Goal: Information Seeking & Learning: Learn about a topic

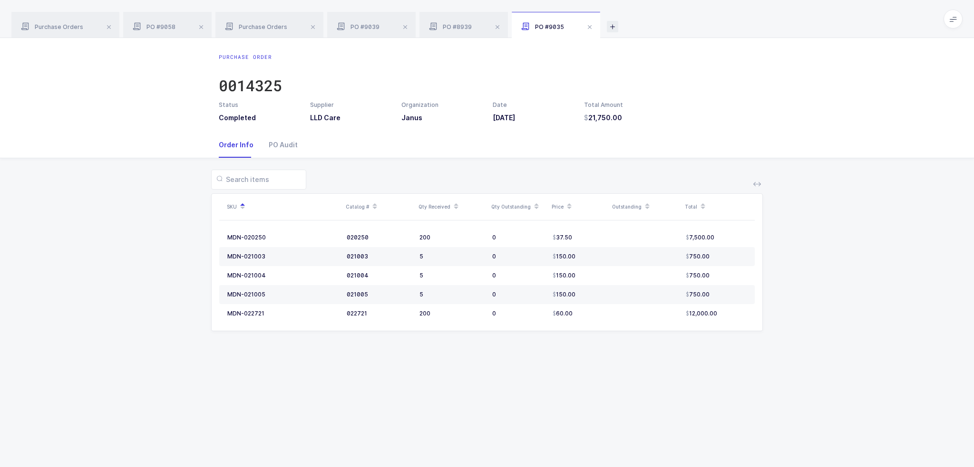
click at [609, 27] on icon at bounding box center [612, 26] width 11 height 11
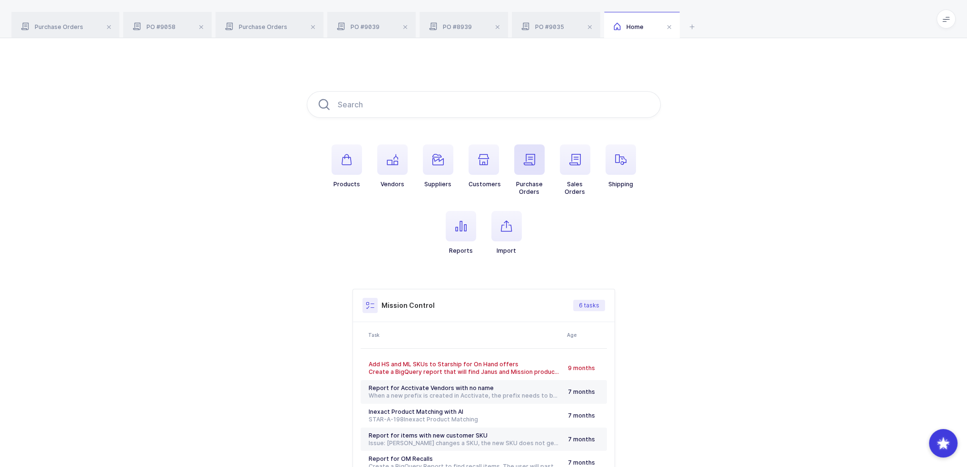
click at [537, 155] on span "button" at bounding box center [529, 160] width 30 height 30
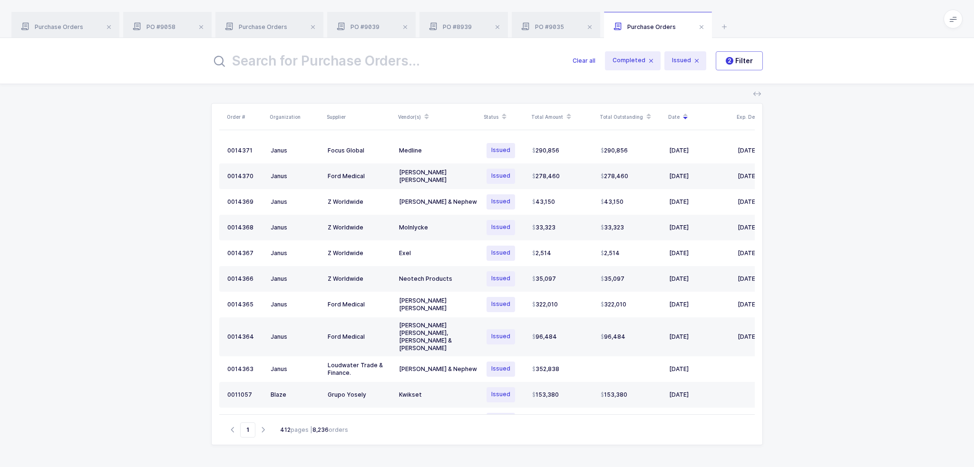
click at [398, 61] on input "text" at bounding box center [386, 60] width 350 height 23
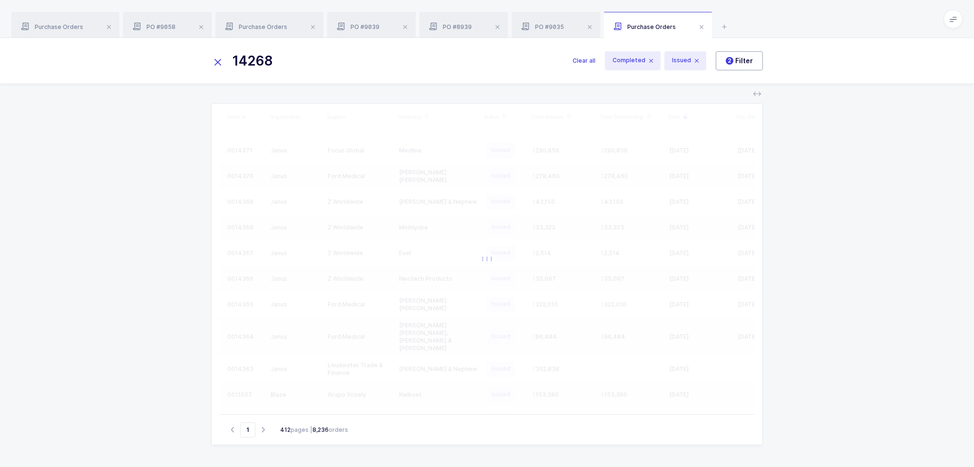
type input "14268"
click at [734, 61] on span "2 Filter" at bounding box center [739, 61] width 27 height 10
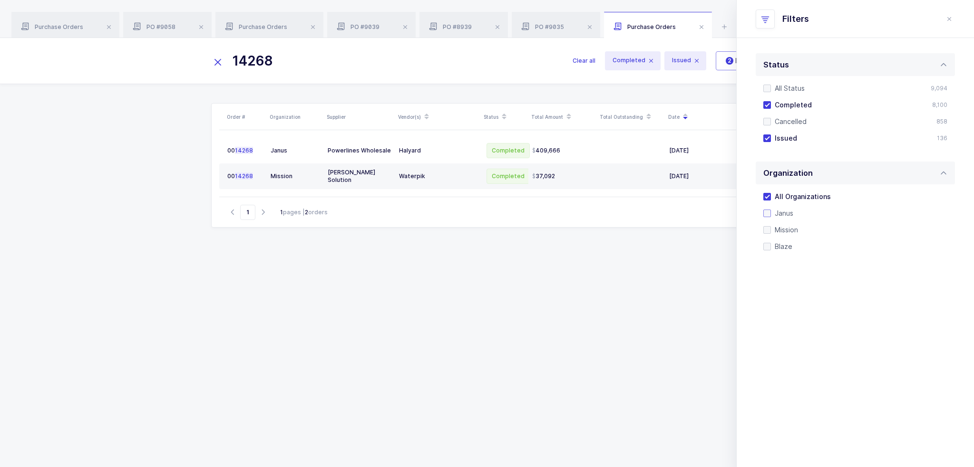
click at [782, 215] on span "Janus" at bounding box center [782, 213] width 22 height 9
click at [771, 210] on input "Janus" at bounding box center [771, 210] width 0 height 0
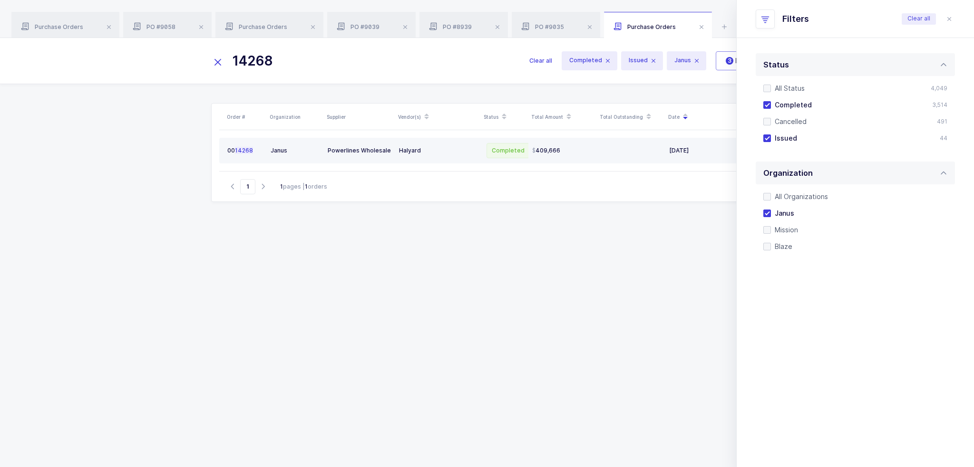
click at [576, 150] on div "409,666" at bounding box center [562, 151] width 61 height 8
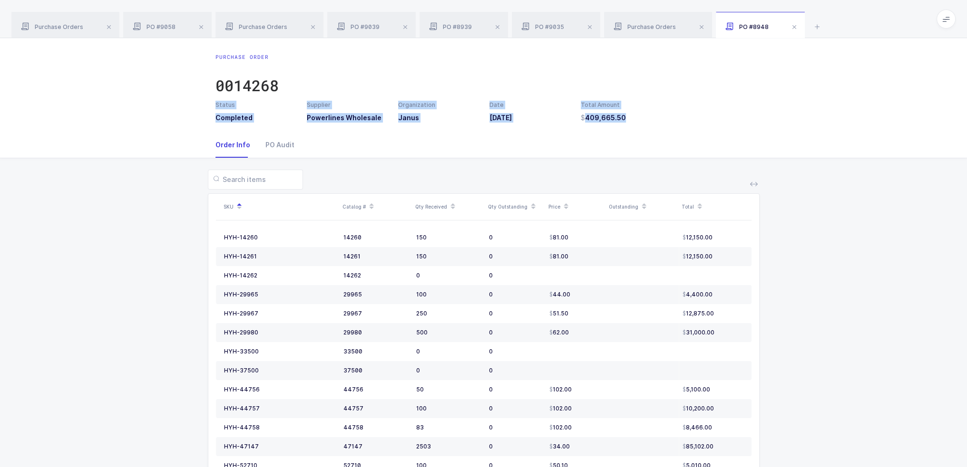
drag, startPoint x: 622, startPoint y: 76, endPoint x: 656, endPoint y: 136, distance: 69.0
click at [656, 136] on div "Purchase Order 0014268 Status Completed Supplier Powerlines Wholesale Organizat…" at bounding box center [483, 386] width 967 height 697
click at [656, 136] on div "Order Info PO Audit" at bounding box center [483, 145] width 536 height 26
drag, startPoint x: 670, startPoint y: 129, endPoint x: 664, endPoint y: 126, distance: 6.2
click at [664, 126] on div "Purchase Order 0014268 Status Completed Supplier Powerlines Wholesale Organizat…" at bounding box center [483, 85] width 967 height 94
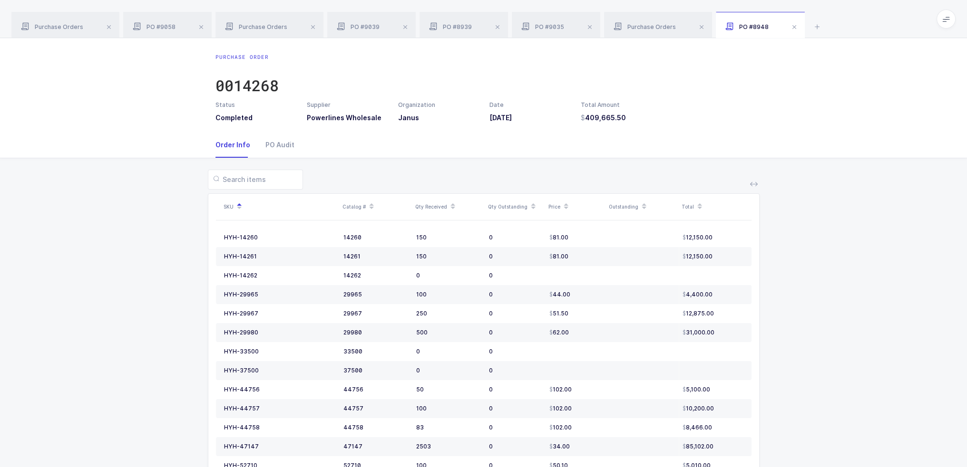
click at [664, 126] on div "Purchase Order 0014268 Status Completed Supplier Powerlines Wholesale Organizat…" at bounding box center [483, 85] width 967 height 94
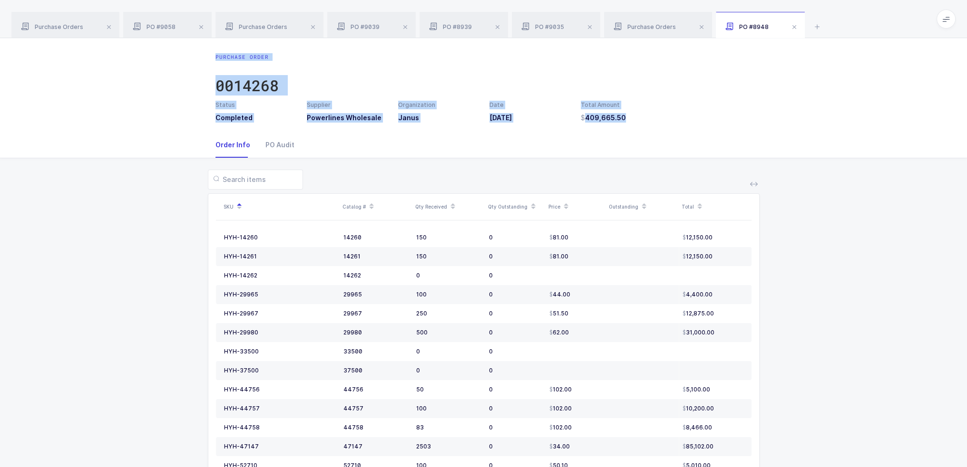
drag, startPoint x: 650, startPoint y: 142, endPoint x: 121, endPoint y: 39, distance: 538.8
click at [121, 39] on div "Purchase Order 0014268 Status Completed Supplier Powerlines Wholesale Organizat…" at bounding box center [483, 386] width 967 height 697
click at [121, 39] on div "Purchase Order 0014268 Status Completed Supplier Powerlines Wholesale Organizat…" at bounding box center [483, 85] width 967 height 94
drag, startPoint x: 120, startPoint y: 47, endPoint x: 701, endPoint y: 159, distance: 591.7
click at [701, 159] on div "Purchase Order 0014268 Status Completed Supplier Powerlines Wholesale Organizat…" at bounding box center [483, 386] width 967 height 697
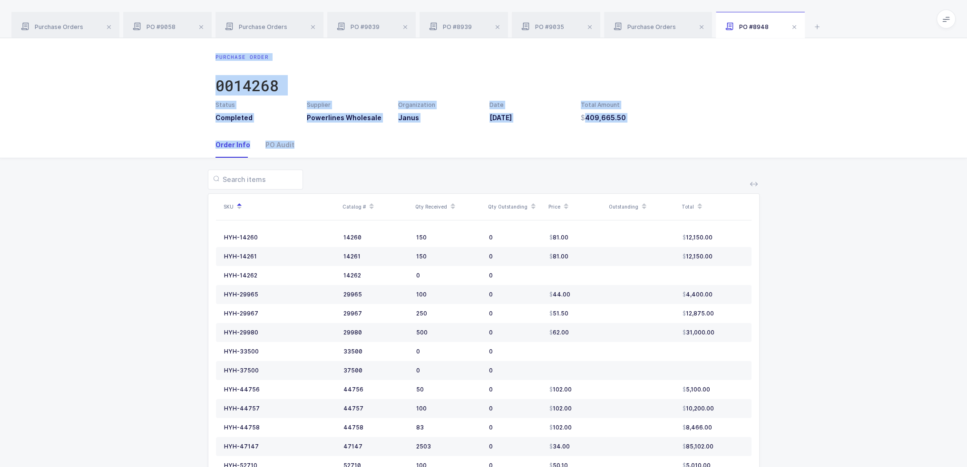
click at [701, 159] on div "SKU Catalog # Qty Received Qty Outstanding Price Outstanding Total HYH-14260 14…" at bounding box center [484, 446] width 952 height 576
drag, startPoint x: 643, startPoint y: 165, endPoint x: 102, endPoint y: 55, distance: 552.2
click at [102, 55] on div "Purchase Order 0014268 Status Completed Supplier Powerlines Wholesale Organizat…" at bounding box center [483, 386] width 967 height 697
click at [102, 55] on div "Purchase Order 0014268 Status Completed Supplier Powerlines Wholesale Organizat…" at bounding box center [483, 85] width 967 height 94
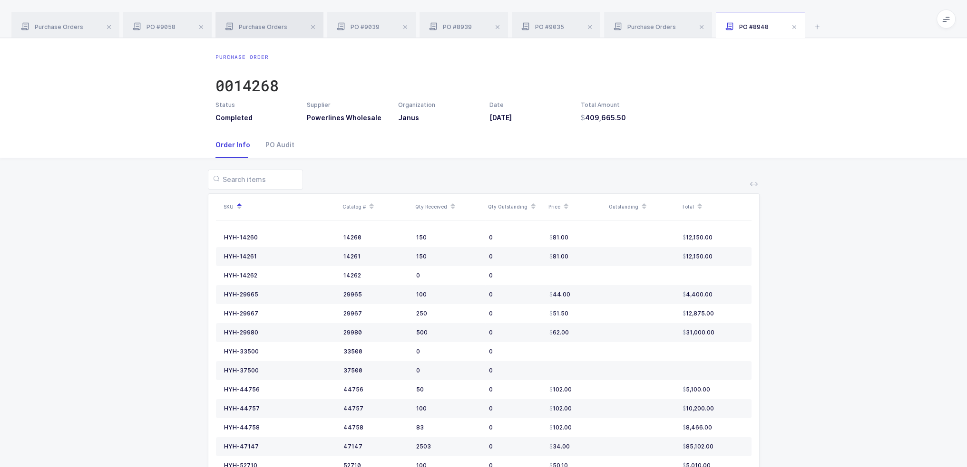
click at [242, 29] on span "Purchase Orders" at bounding box center [256, 26] width 62 height 7
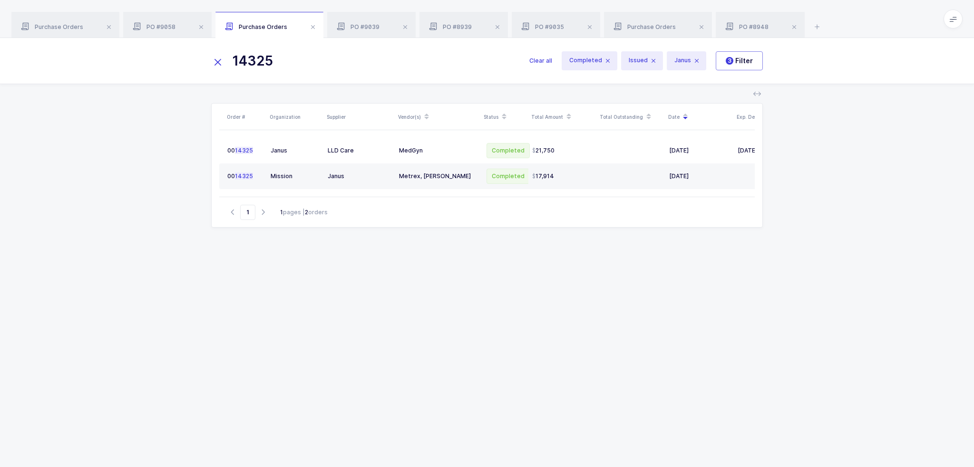
drag, startPoint x: 335, startPoint y: 59, endPoint x: 204, endPoint y: 57, distance: 131.7
click at [204, 57] on div "14325 Clear all Completed Issued Janus 3 Filter" at bounding box center [487, 61] width 974 height 46
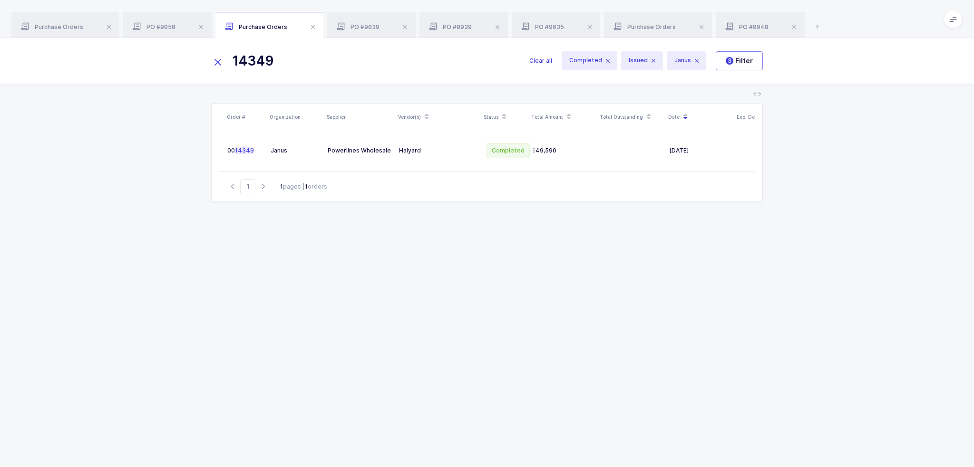
type input "14349"
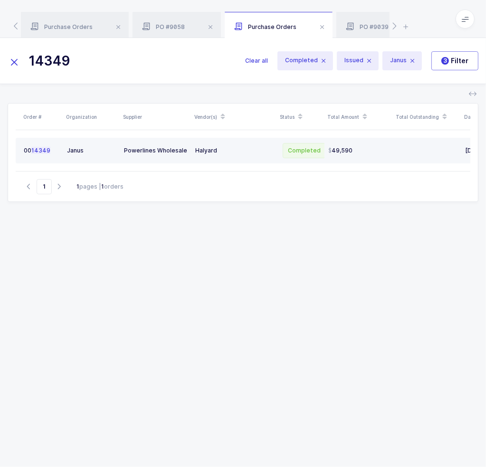
click at [155, 147] on div "Powerlines Wholesale" at bounding box center [156, 151] width 64 height 8
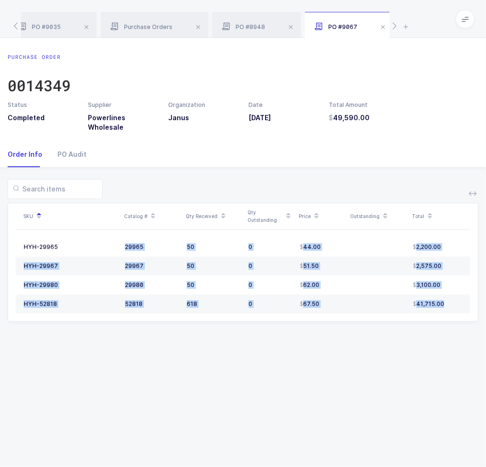
drag, startPoint x: 57, startPoint y: 247, endPoint x: 464, endPoint y: 318, distance: 412.6
click at [469, 317] on table "HYH-29965 29965 50 0 44.00 2,200.00 HYH-29967 29967 50 0 51.50 2,575.00 HYH-299…" at bounding box center [244, 275] width 456 height 91
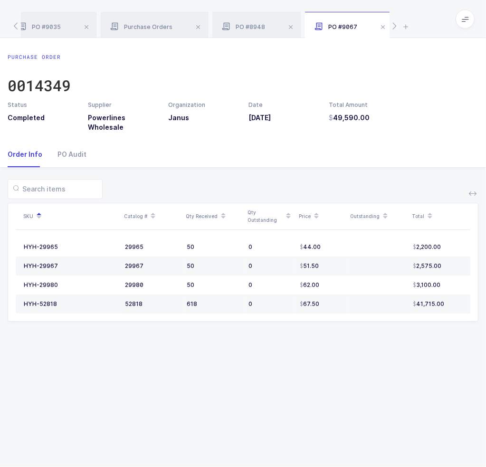
click at [440, 330] on div "SKU Catalog # Qty Received Qty Outstanding Price Outstanding Total HYH-29965 29…" at bounding box center [243, 256] width 471 height 177
click at [247, 26] on span "PO #8948" at bounding box center [243, 26] width 43 height 7
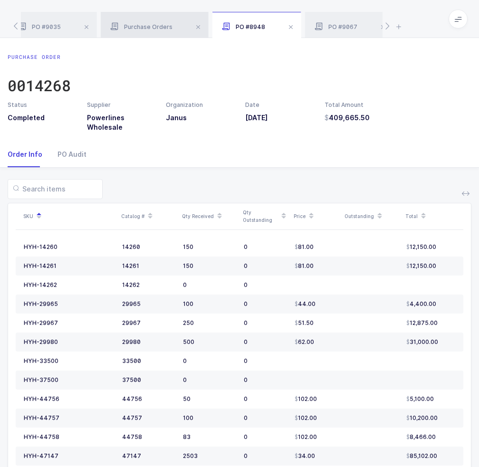
click at [164, 29] on span "Purchase Orders" at bounding box center [141, 26] width 62 height 7
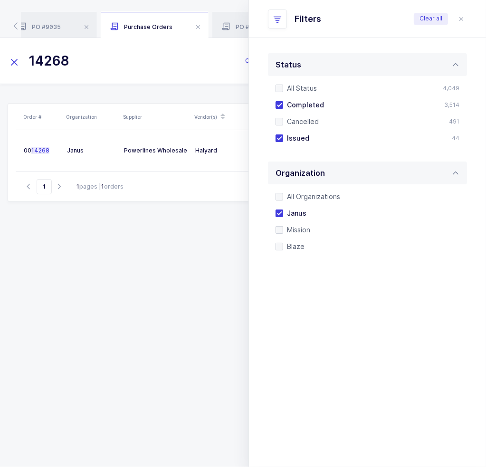
drag, startPoint x: 122, startPoint y: 68, endPoint x: 44, endPoint y: 69, distance: 78.0
click at [44, 69] on input "14268" at bounding box center [121, 60] width 226 height 23
type input "14329"
click at [459, 17] on icon "close drawer" at bounding box center [462, 19] width 8 height 8
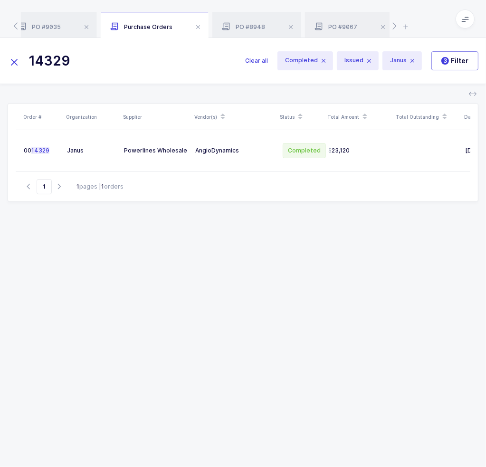
click at [267, 260] on div "Order # Organization Supplier Vendor(s) Status Total Amount Total Outstanding D…" at bounding box center [243, 273] width 471 height 341
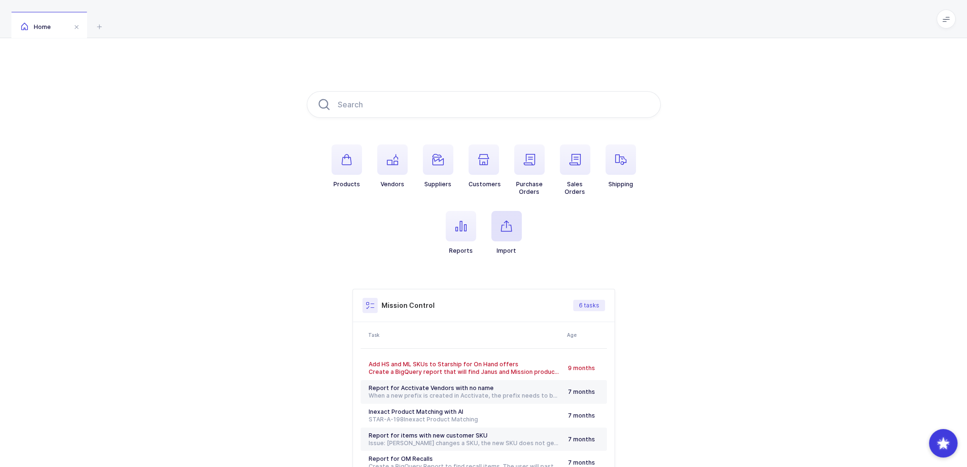
click at [504, 228] on icon "button" at bounding box center [506, 226] width 11 height 11
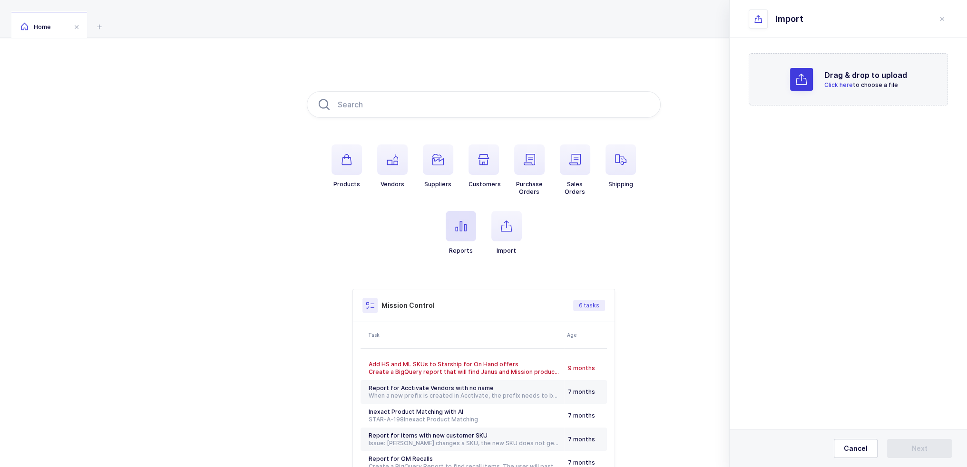
click at [460, 233] on span "button" at bounding box center [461, 226] width 30 height 30
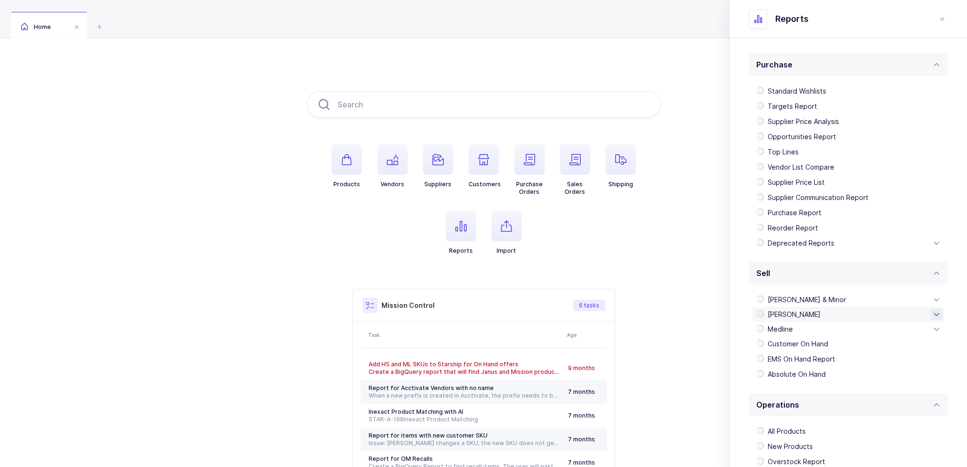
click at [792, 317] on div "[PERSON_NAME]" at bounding box center [848, 314] width 192 height 15
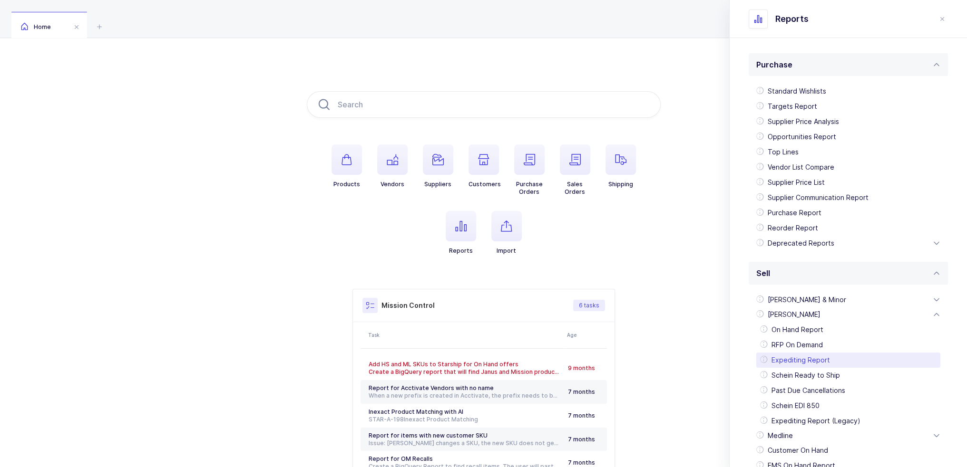
click at [816, 360] on div "Expediting Report" at bounding box center [848, 360] width 184 height 15
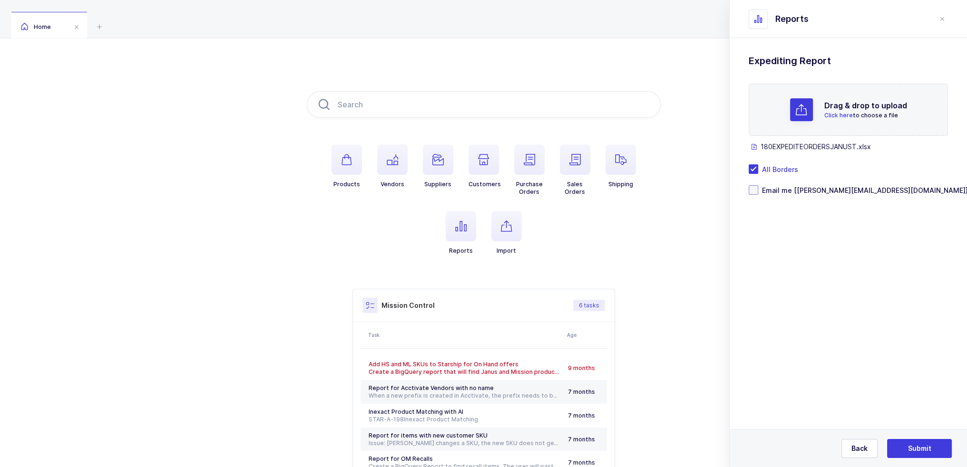
click at [803, 192] on span "Email me [joey@janustrade.com]" at bounding box center [863, 190] width 210 height 9
click at [758, 185] on input "Email me [joey@janustrade.com]" at bounding box center [758, 185] width 0 height 0
click at [768, 167] on span "All Borders" at bounding box center [778, 169] width 40 height 9
click at [758, 165] on input "All Borders" at bounding box center [758, 165] width 0 height 0
click at [934, 450] on button "Submit" at bounding box center [919, 448] width 65 height 19
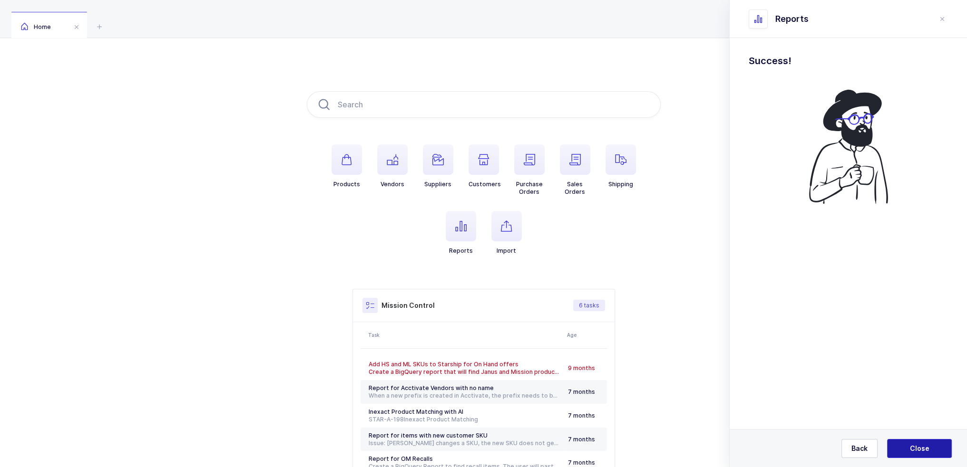
click at [926, 450] on span "Close" at bounding box center [919, 449] width 19 height 10
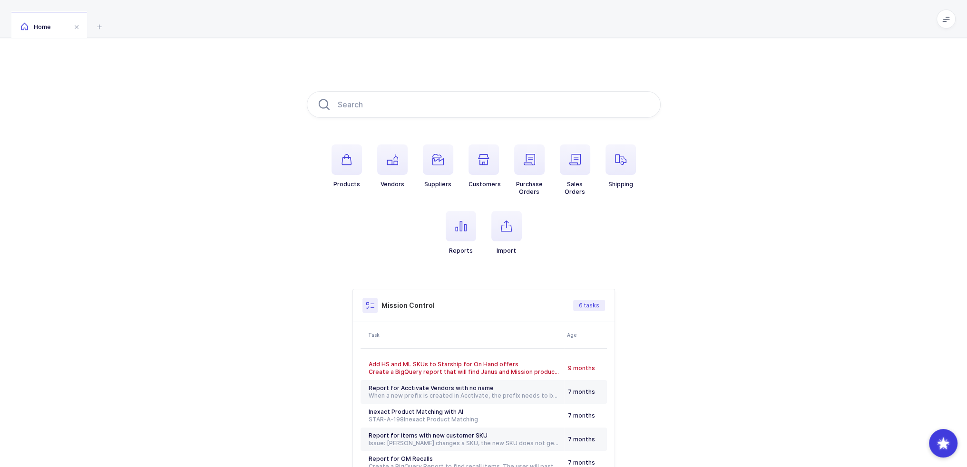
click at [221, 303] on div "Products Vendors Suppliers Customers Purchase Orders Sales Orders Shipping Repo…" at bounding box center [483, 299] width 967 height 522
click at [368, 103] on input "text" at bounding box center [484, 104] width 354 height 27
paste input "1C8296"
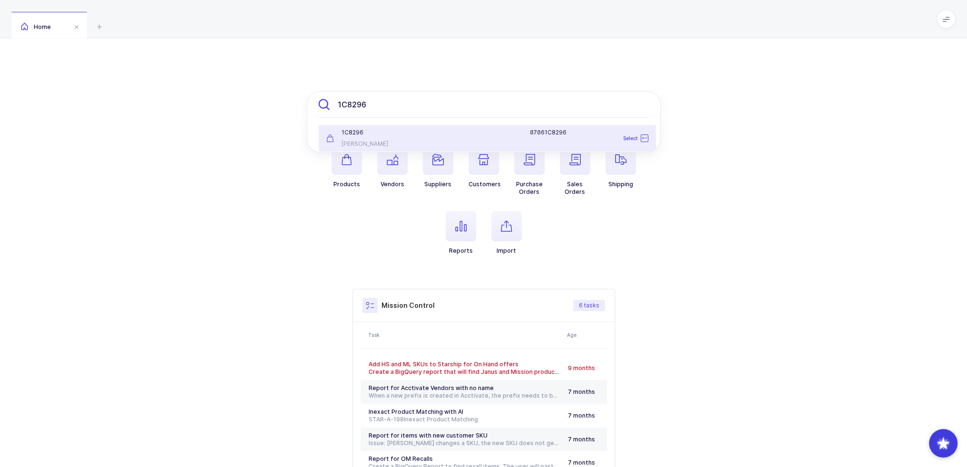
type input "1C8296"
click at [380, 125] on li "1 C 8 2 9 6 Baxter 0 7 0 6 1 C 8 2 9 6 Select" at bounding box center [487, 138] width 337 height 27
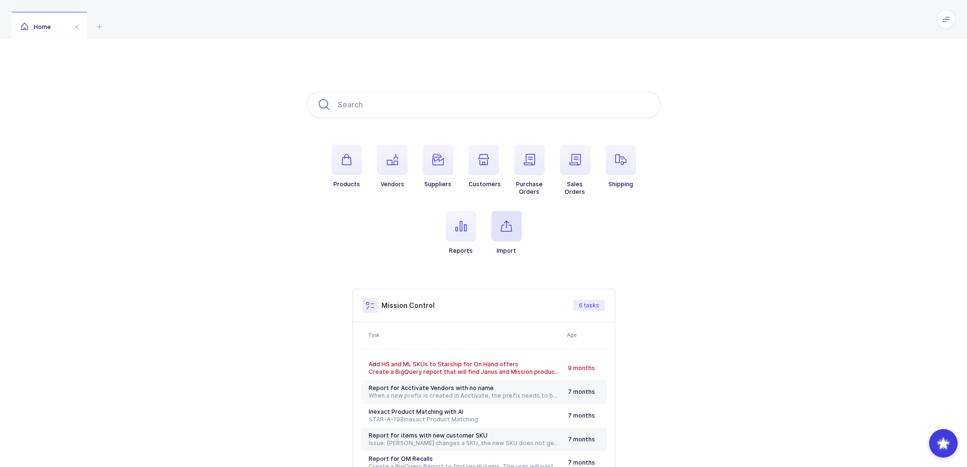
click at [514, 225] on span "button" at bounding box center [506, 226] width 30 height 30
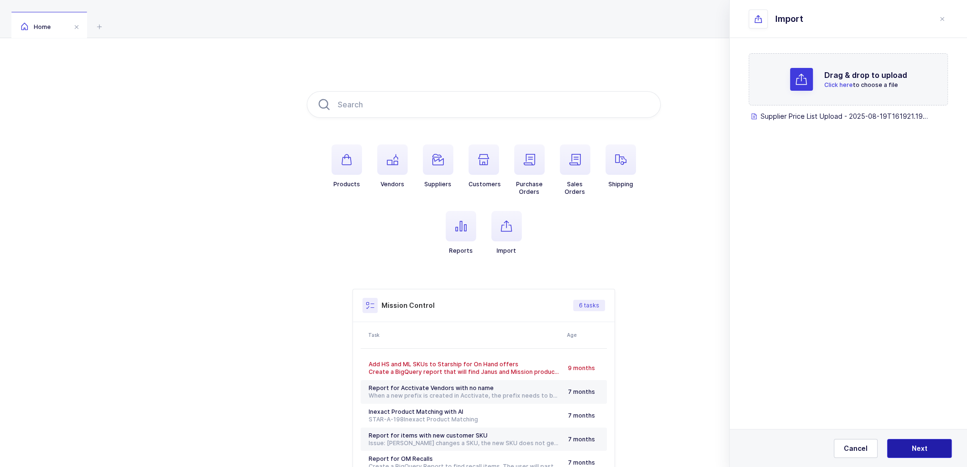
click at [909, 448] on button "Next" at bounding box center [919, 448] width 65 height 19
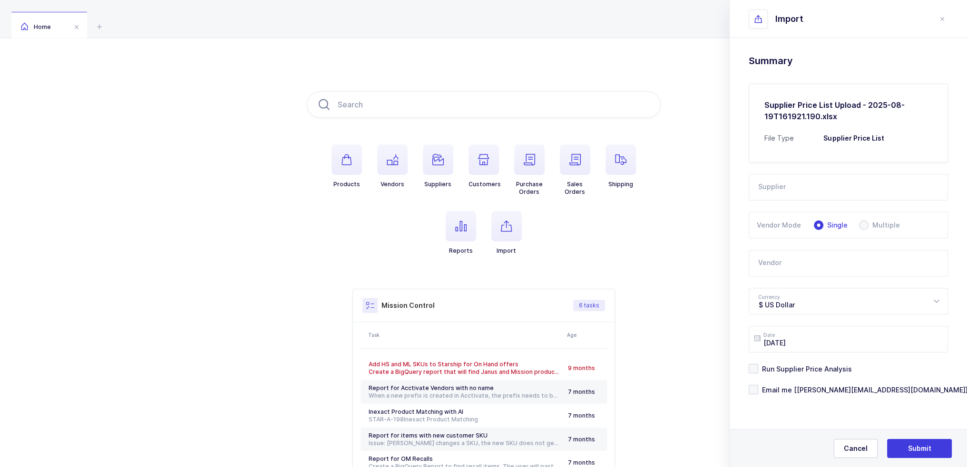
click at [817, 195] on input "text" at bounding box center [847, 187] width 199 height 27
click at [804, 216] on span "Stonewater Trade" at bounding box center [787, 219] width 59 height 8
type input "Stonewater Trade"
click at [785, 266] on input "text" at bounding box center [847, 263] width 199 height 27
click at [790, 305] on div at bounding box center [848, 304] width 196 height 3
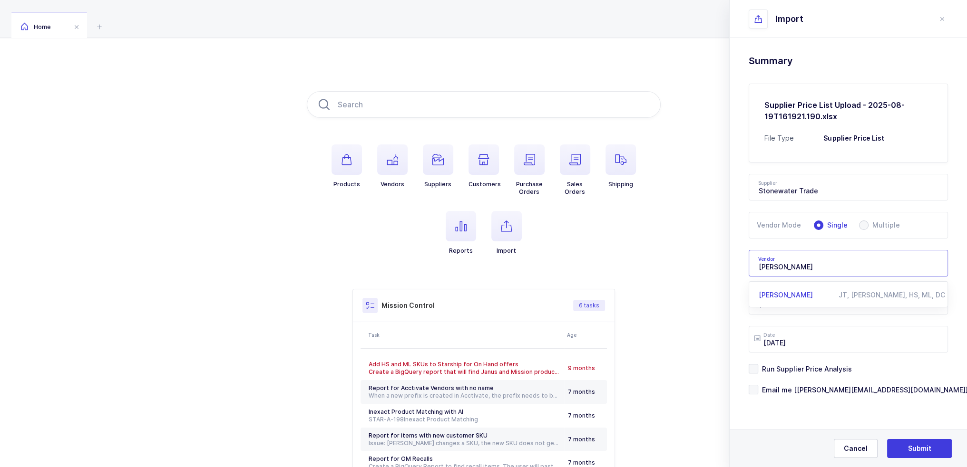
click at [790, 298] on div "[PERSON_NAME]" at bounding box center [798, 296] width 80 height 10
type input "[PERSON_NAME]"
click at [810, 366] on span "Run Supplier Price Analysis" at bounding box center [805, 369] width 94 height 9
click at [758, 364] on input "Run Supplier Price Analysis" at bounding box center [758, 364] width 0 height 0
click at [804, 390] on span "Email me [joey@janustrade.com]" at bounding box center [863, 390] width 210 height 9
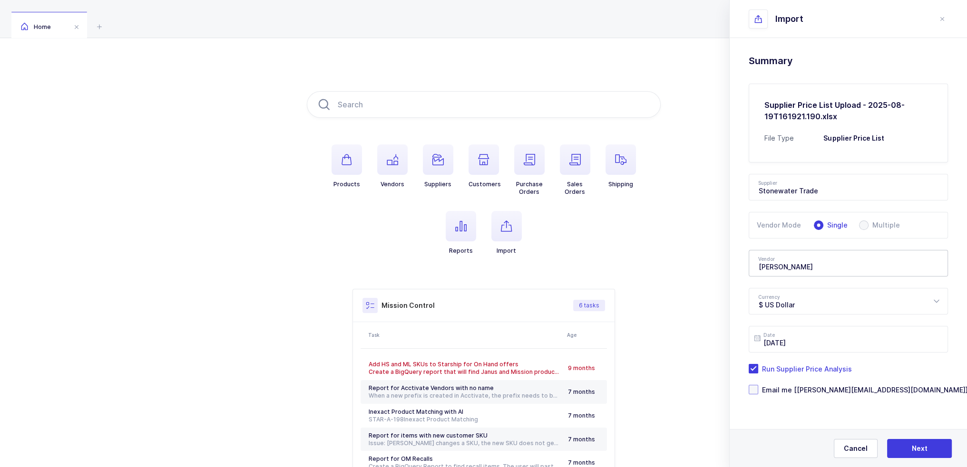
click at [758, 385] on input "Email me [joey@janustrade.com]" at bounding box center [758, 385] width 0 height 0
click at [929, 448] on button "Next" at bounding box center [919, 448] width 65 height 19
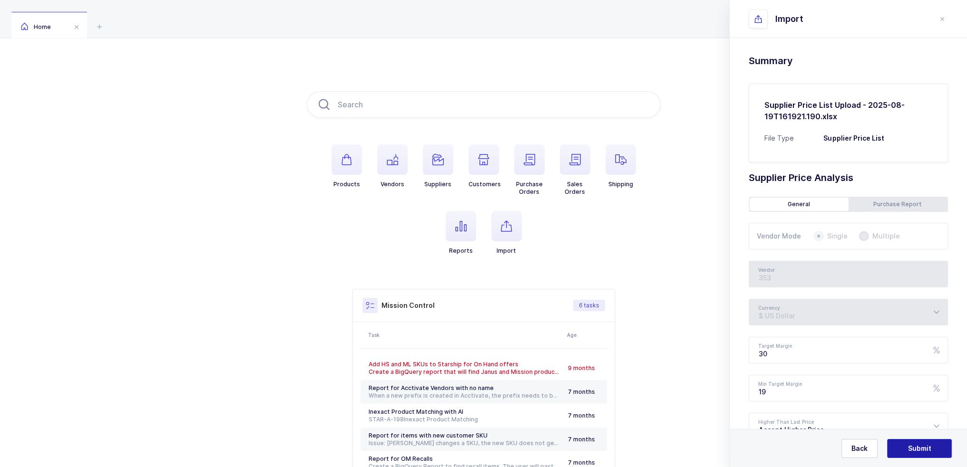
type input "[PERSON_NAME]"
drag, startPoint x: 829, startPoint y: 352, endPoint x: 789, endPoint y: 357, distance: 40.7
click at [784, 357] on input "30" at bounding box center [847, 350] width 199 height 27
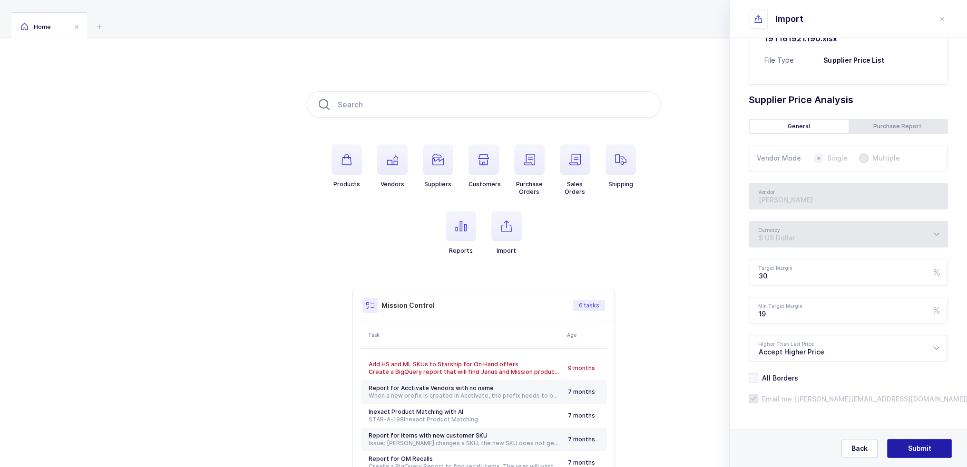
click at [920, 447] on span "Submit" at bounding box center [919, 449] width 23 height 10
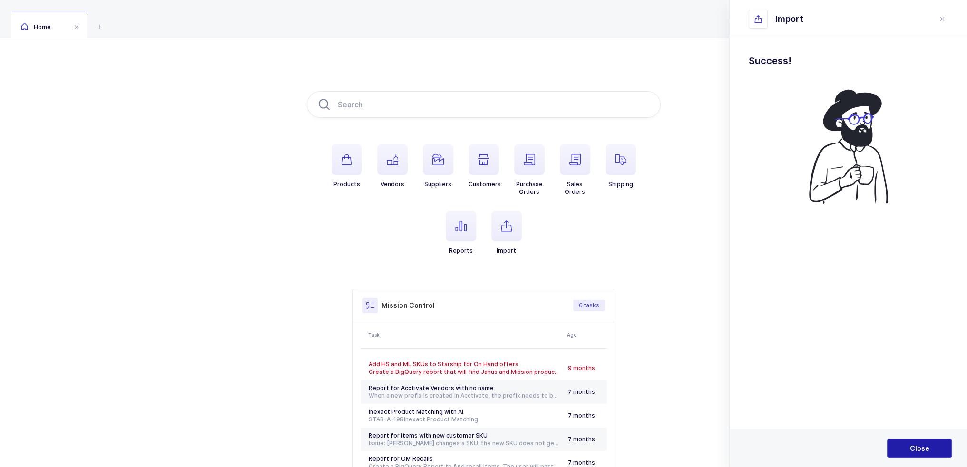
click at [923, 441] on button "Close" at bounding box center [919, 448] width 65 height 19
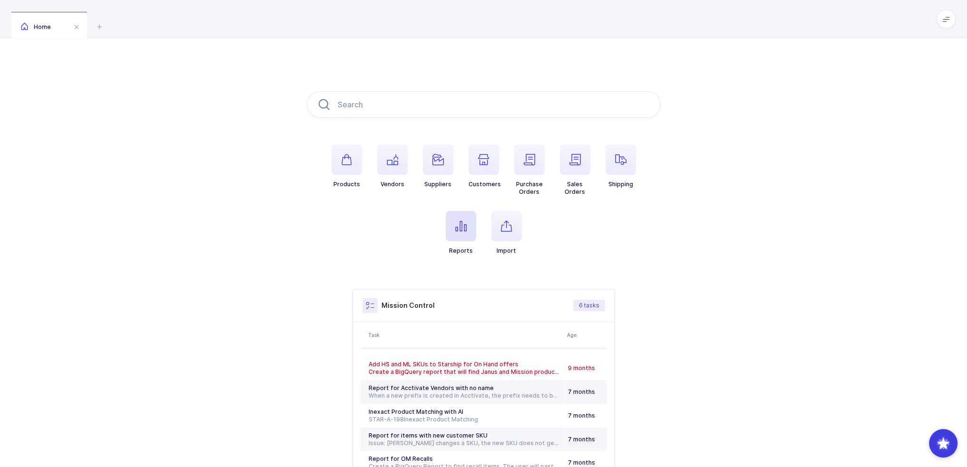
click at [476, 226] on li "Reports" at bounding box center [461, 233] width 46 height 44
click at [475, 228] on span "button" at bounding box center [461, 226] width 30 height 30
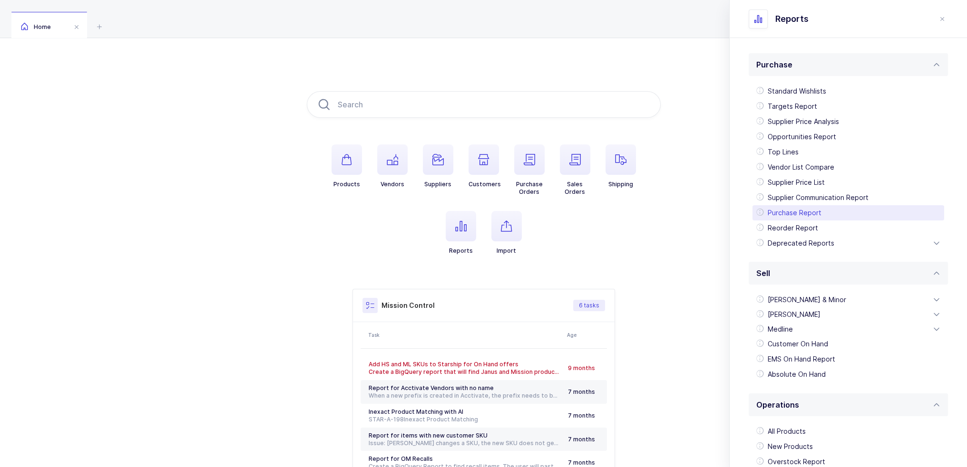
click at [794, 218] on div "Purchase Report" at bounding box center [848, 212] width 192 height 15
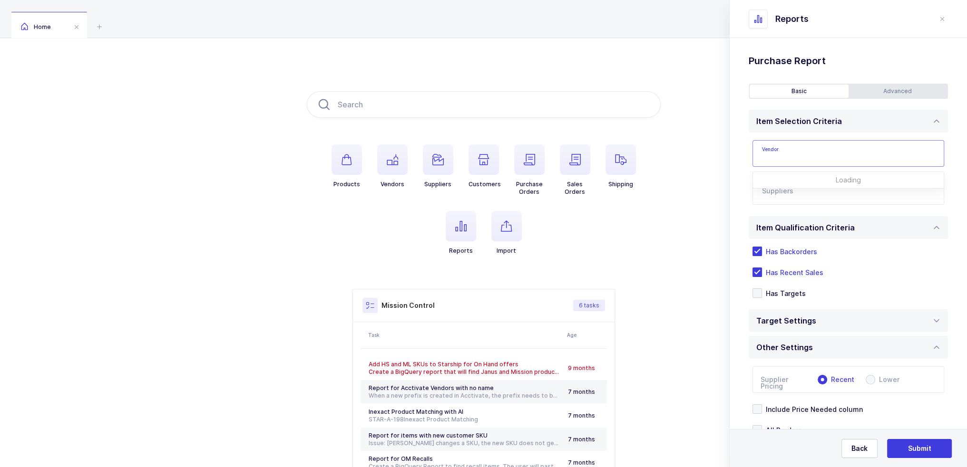
click at [793, 153] on input "text" at bounding box center [848, 153] width 192 height 27
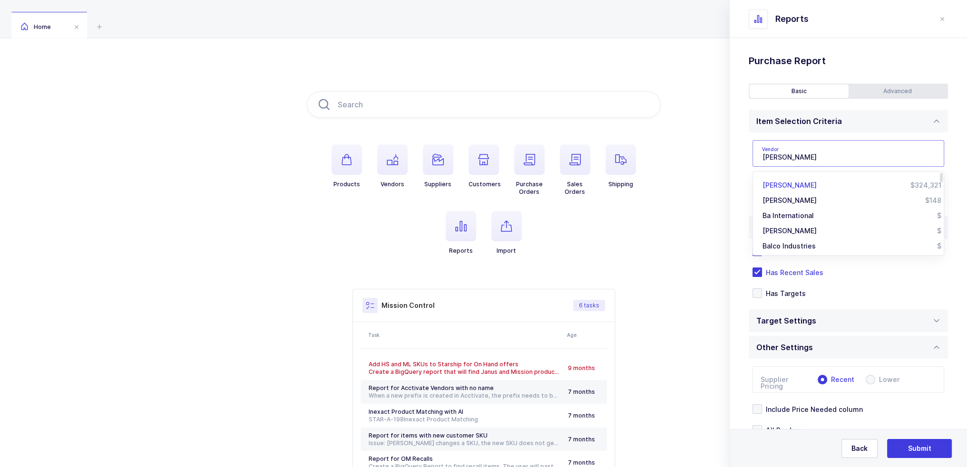
click at [913, 185] on span "$324,321" at bounding box center [925, 185] width 31 height 8
type input "[PERSON_NAME]"
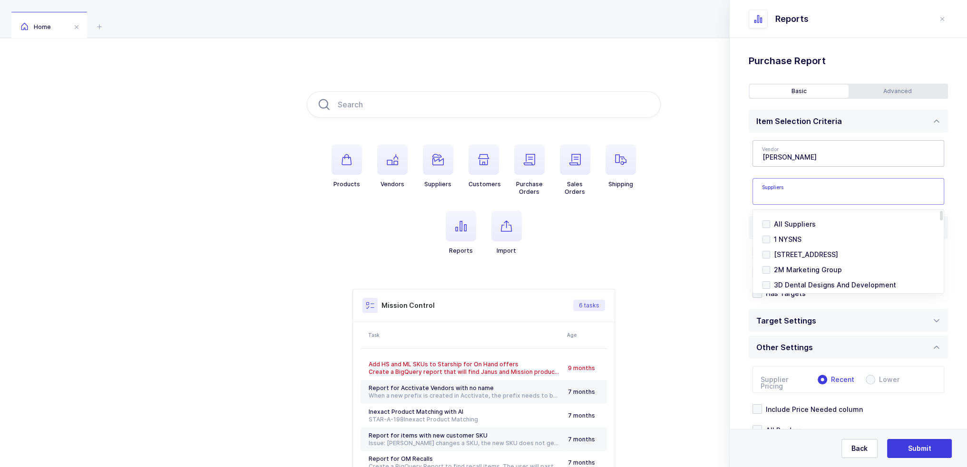
click at [820, 194] on input "text" at bounding box center [838, 194] width 153 height 12
type input "stonewater"
click at [805, 241] on span "Stonewater Trade" at bounding box center [803, 239] width 59 height 8
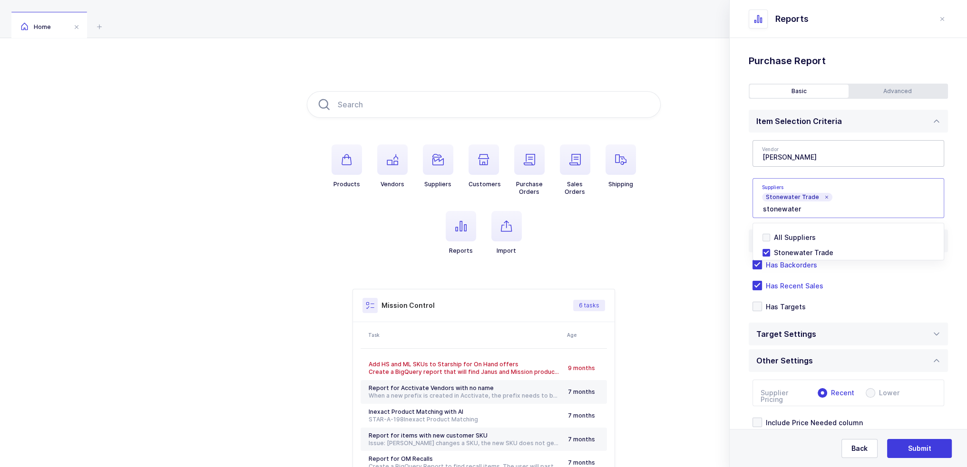
click at [741, 202] on div "Standard Wishlists Targets Report Supplier Price Analysis Opportunities Report …" at bounding box center [847, 284] width 237 height 492
click at [892, 96] on div "Advanced" at bounding box center [897, 91] width 99 height 13
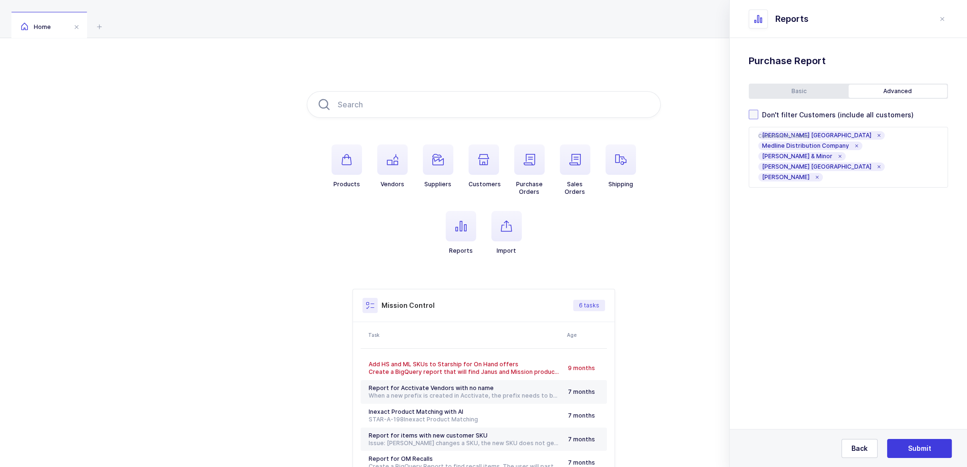
click at [826, 118] on span "Don't filter Customers (include all customers)" at bounding box center [835, 114] width 155 height 9
click at [758, 110] on input "Don't filter Customers (include all customers)" at bounding box center [758, 110] width 0 height 0
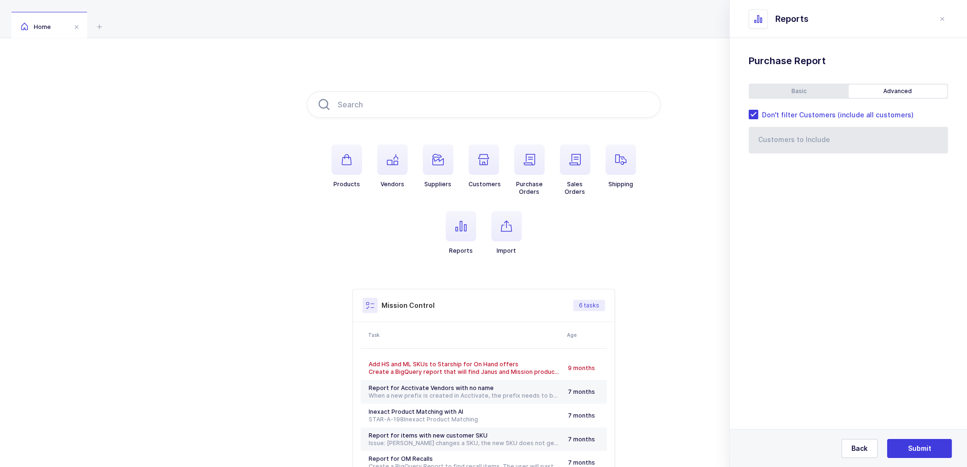
click at [823, 97] on div "Basic" at bounding box center [798, 91] width 99 height 13
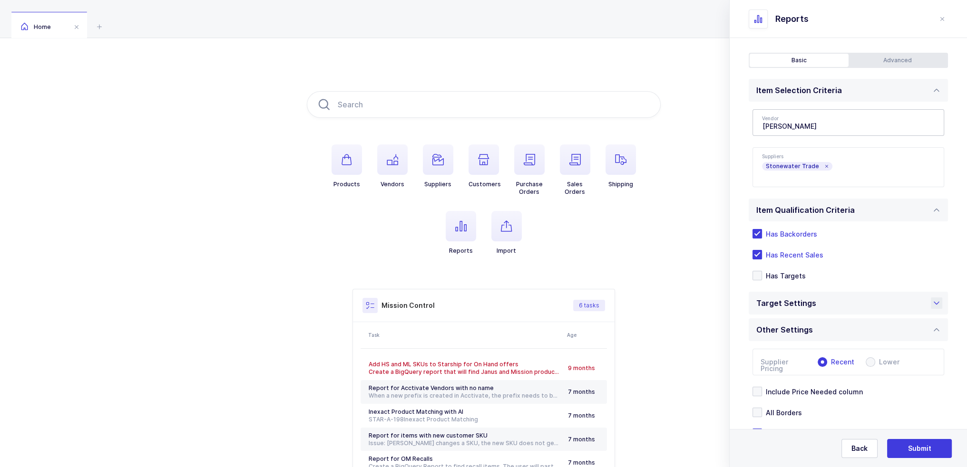
scroll to position [62, 0]
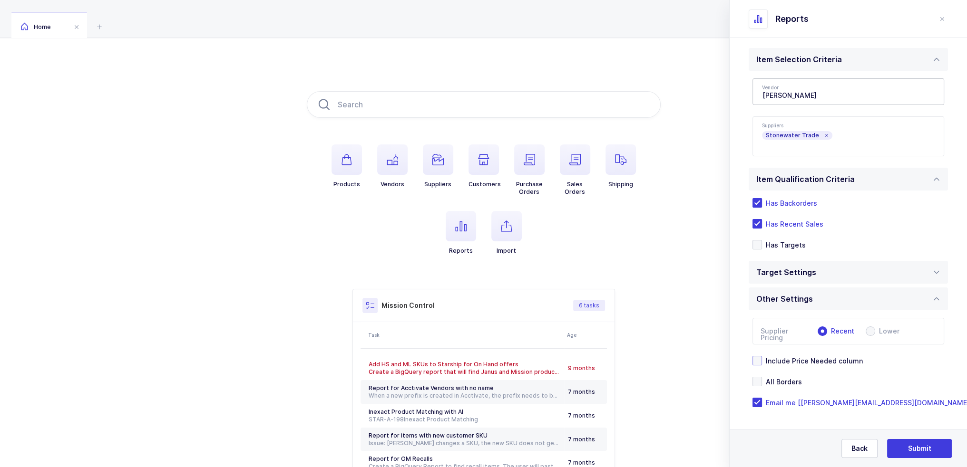
click at [801, 363] on span "Include Price Needed column" at bounding box center [812, 361] width 101 height 9
click at [762, 356] on input "Include Price Needed column" at bounding box center [762, 356] width 0 height 0
click at [784, 378] on span "All Borders" at bounding box center [782, 382] width 40 height 9
click at [762, 377] on input "All Borders" at bounding box center [762, 377] width 0 height 0
click at [833, 267] on div "Target Settings" at bounding box center [847, 272] width 199 height 23
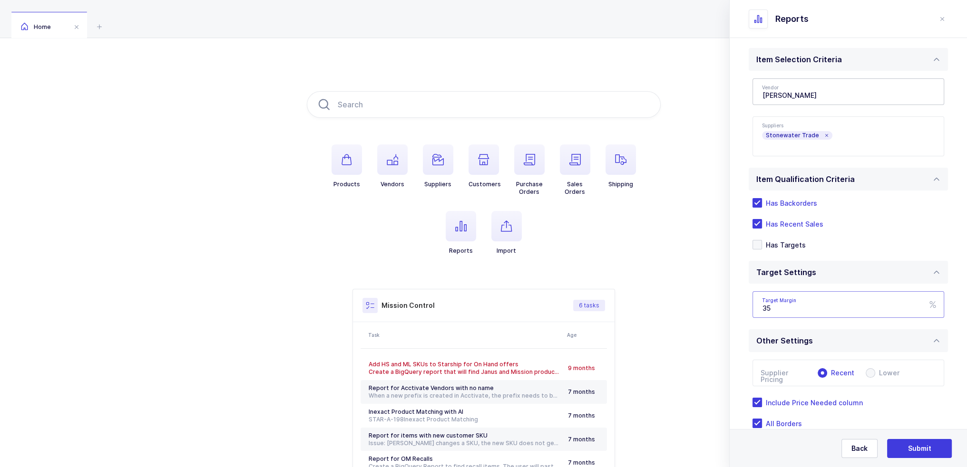
drag, startPoint x: 801, startPoint y: 307, endPoint x: 763, endPoint y: 310, distance: 38.6
click at [763, 310] on input "35" at bounding box center [848, 304] width 192 height 27
click at [776, 308] on input "35" at bounding box center [848, 304] width 192 height 27
drag, startPoint x: 778, startPoint y: 308, endPoint x: 765, endPoint y: 311, distance: 14.1
click at [765, 311] on input "35" at bounding box center [848, 304] width 192 height 27
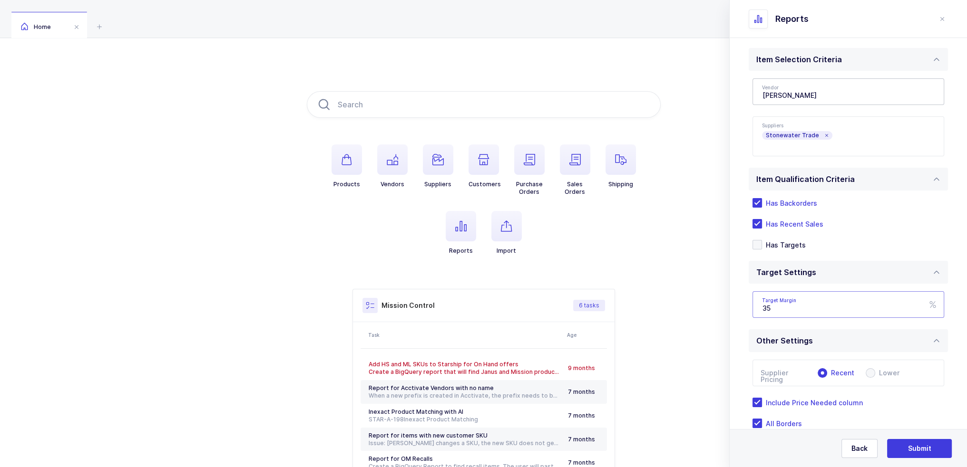
type input "3"
click at [729, 300] on div "Reports Purchase Standard Wishlists Targets Report Supplier Price Analysis Oppo…" at bounding box center [848, 233] width 238 height 467
drag, startPoint x: 805, startPoint y: 308, endPoint x: 756, endPoint y: 311, distance: 49.1
click at [756, 311] on input "40" at bounding box center [848, 304] width 192 height 27
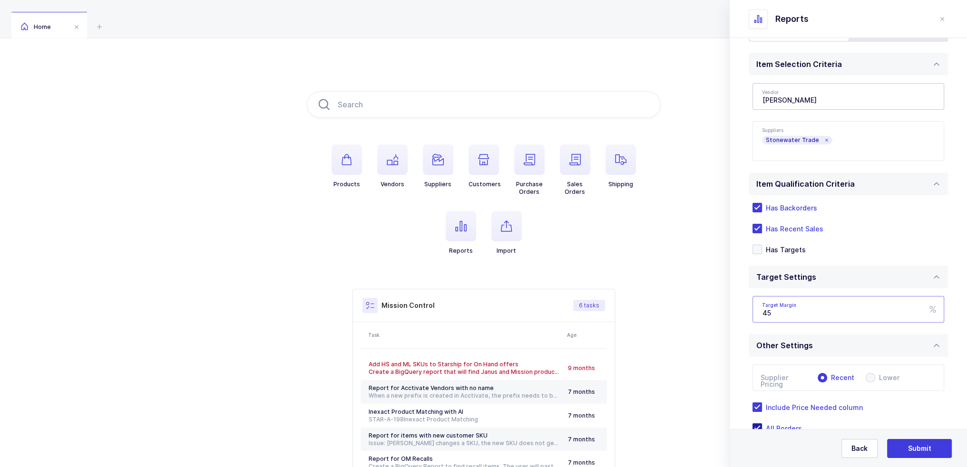
scroll to position [104, 0]
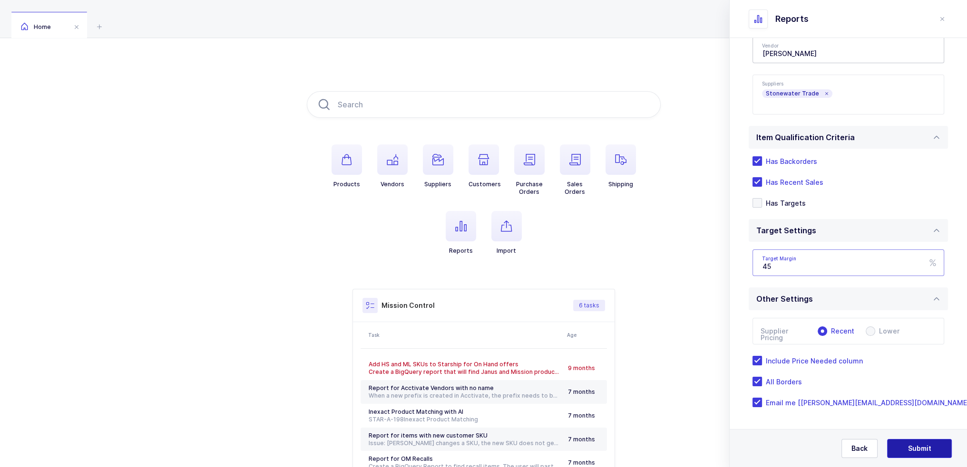
type input "45"
click at [909, 449] on span "Submit" at bounding box center [919, 449] width 23 height 10
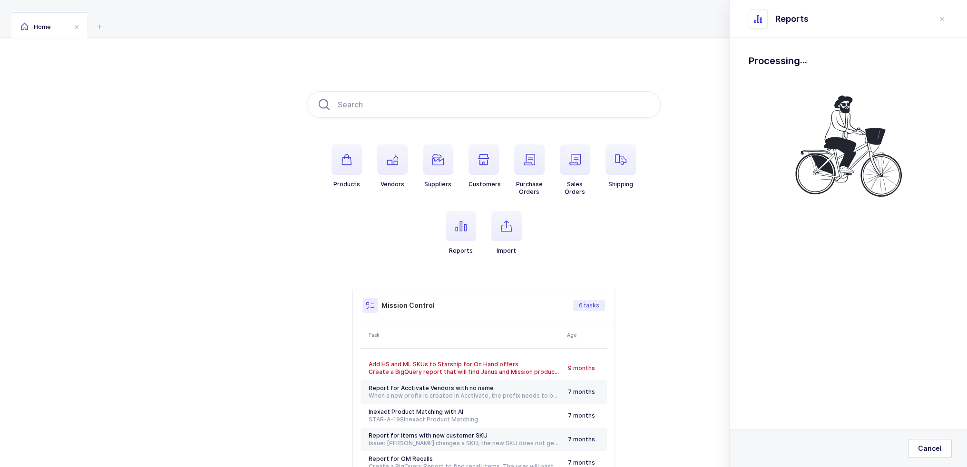
scroll to position [0, 0]
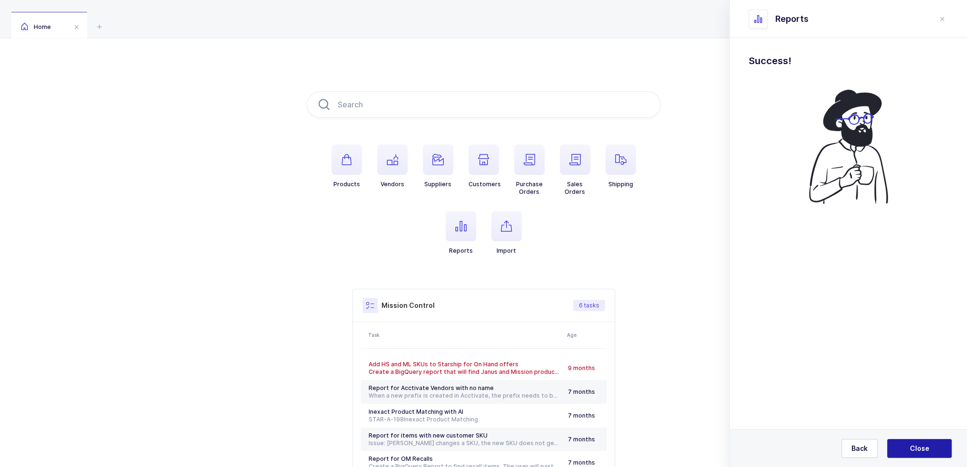
click at [913, 448] on span "Close" at bounding box center [919, 449] width 19 height 10
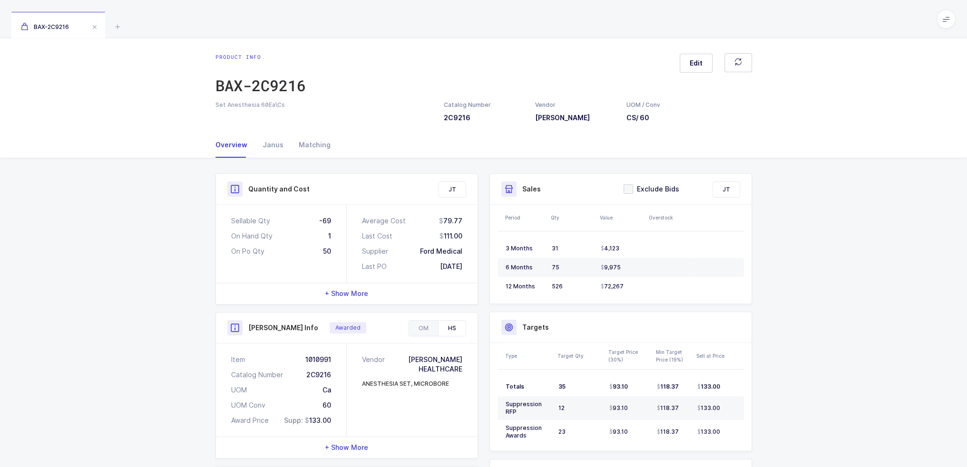
click at [155, 198] on div "Quantity and Cost JT Sellable Qty -69 On Hand Qty 1 On Po Qty 50 Average Cost 7…" at bounding box center [483, 432] width 967 height 549
click at [264, 150] on div "Janus" at bounding box center [273, 145] width 36 height 26
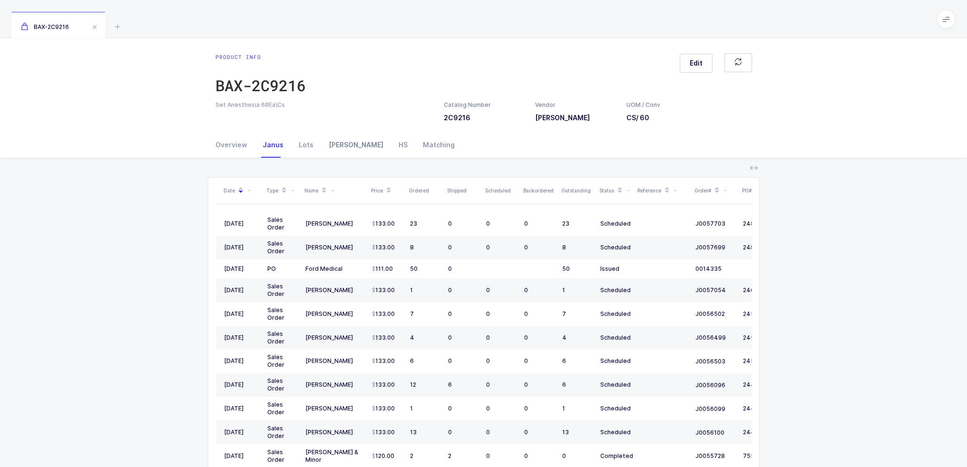
click at [338, 143] on div "[PERSON_NAME]" at bounding box center [356, 145] width 70 height 26
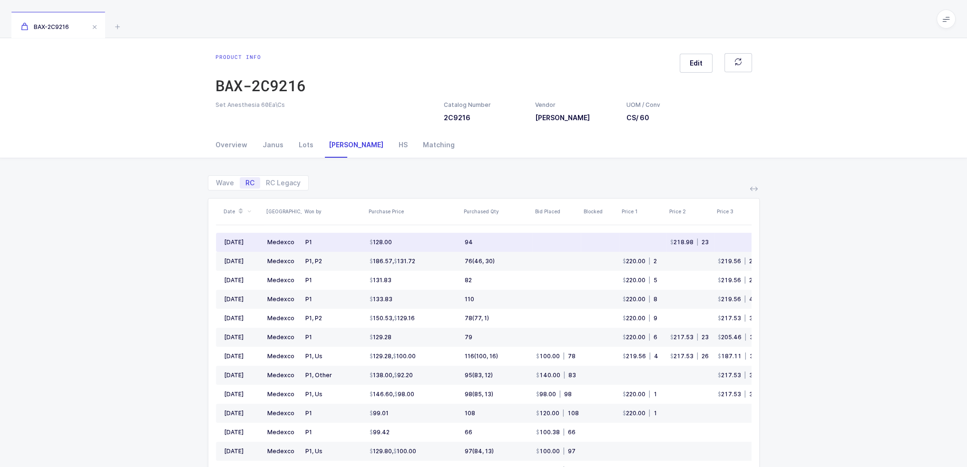
drag, startPoint x: 273, startPoint y: 245, endPoint x: 597, endPoint y: 244, distance: 323.8
click at [597, 244] on tr "[DATE] Medexco P1 128.00 94 218.98 | 23 194.58 | 43 184.82 | 58 151.54 | 67 141…" at bounding box center [628, 242] width 825 height 19
click at [597, 244] on td at bounding box center [600, 242] width 38 height 19
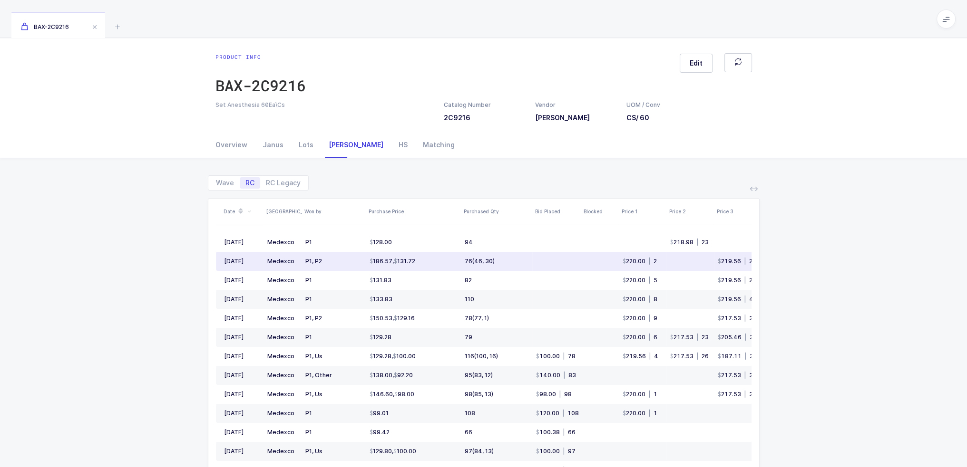
drag, startPoint x: 259, startPoint y: 239, endPoint x: 588, endPoint y: 254, distance: 329.0
click at [588, 254] on div "Date ASV Won by Purchase Price Purchased Qty Bid Placed Blocked Price 1 Price 2…" at bounding box center [483, 378] width 535 height 358
click at [588, 255] on td at bounding box center [600, 261] width 38 height 19
click at [230, 180] on span "Wave" at bounding box center [225, 183] width 18 height 7
click at [216, 180] on input "Wave" at bounding box center [213, 180] width 6 height 6
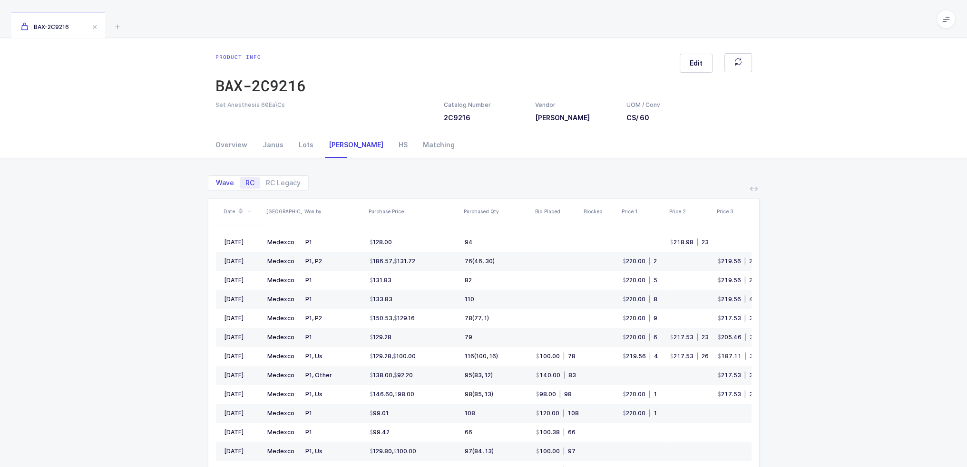
radio input "true"
radio input "false"
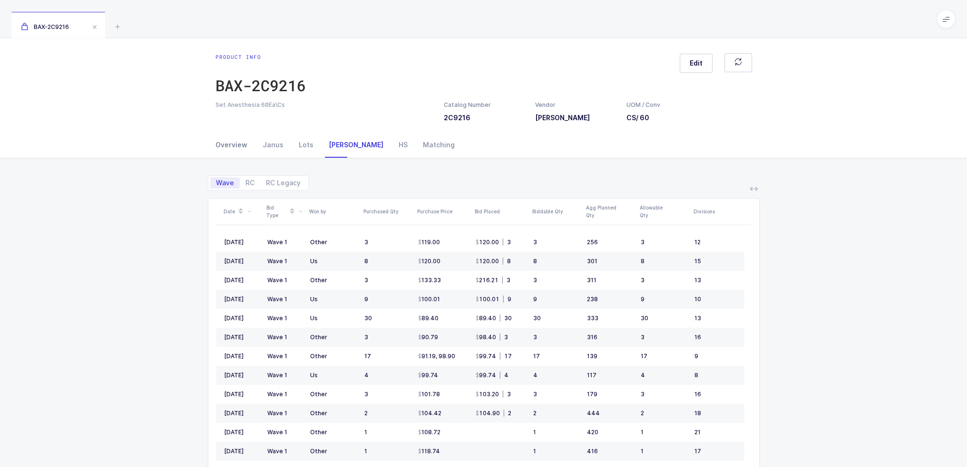
click at [245, 150] on div "Overview" at bounding box center [234, 145] width 39 height 26
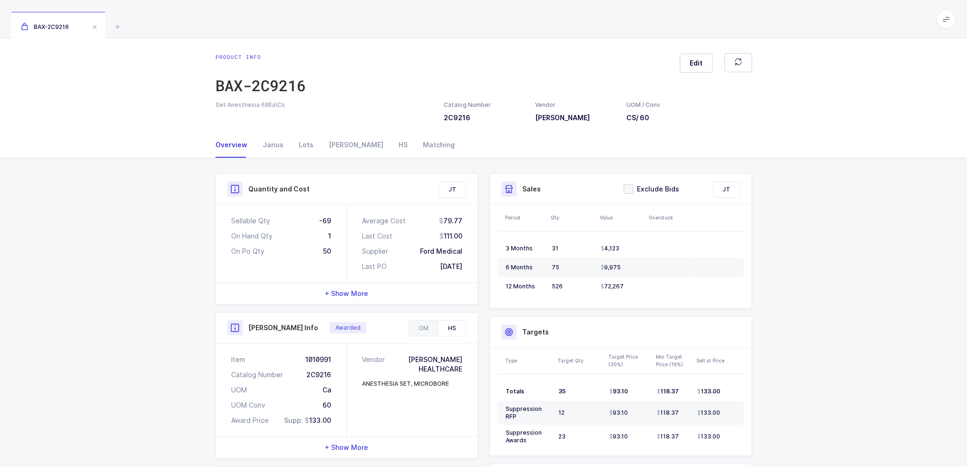
scroll to position [95, 0]
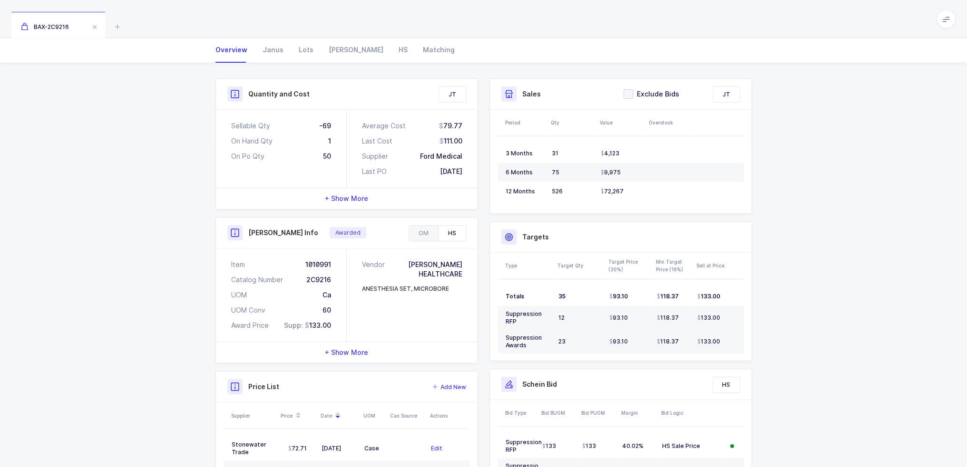
drag, startPoint x: 506, startPoint y: 287, endPoint x: 721, endPoint y: 346, distance: 222.9
click at [721, 346] on tbody "Totals 35 93.10 118.37 133.00 Suppression RFP 12 93.10 118.37 133.00 Suppressio…" at bounding box center [620, 320] width 246 height 67
click at [721, 346] on td "133.00" at bounding box center [718, 342] width 50 height 24
click at [726, 342] on td "133.00" at bounding box center [718, 342] width 50 height 24
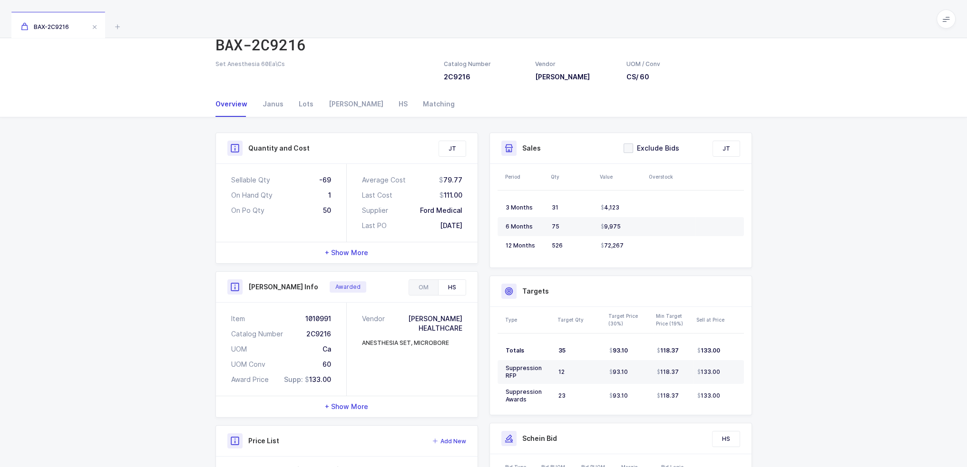
scroll to position [0, 0]
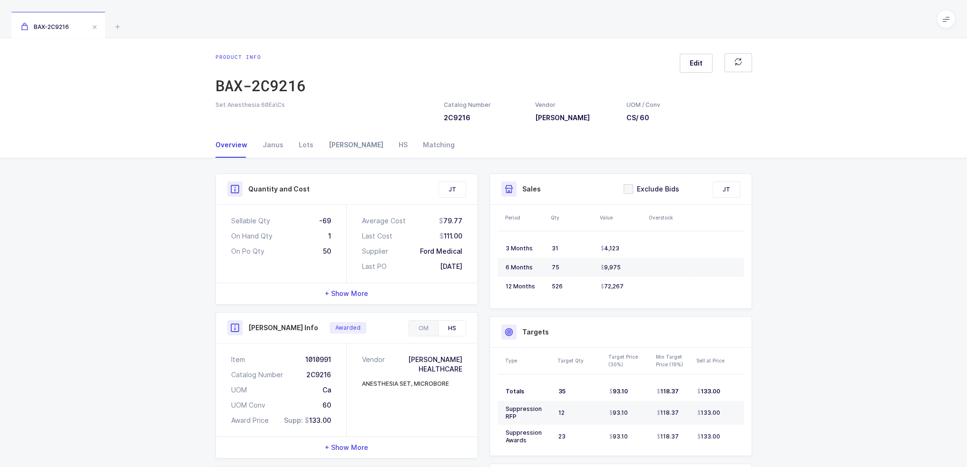
click at [327, 141] on div "[PERSON_NAME]" at bounding box center [356, 145] width 70 height 26
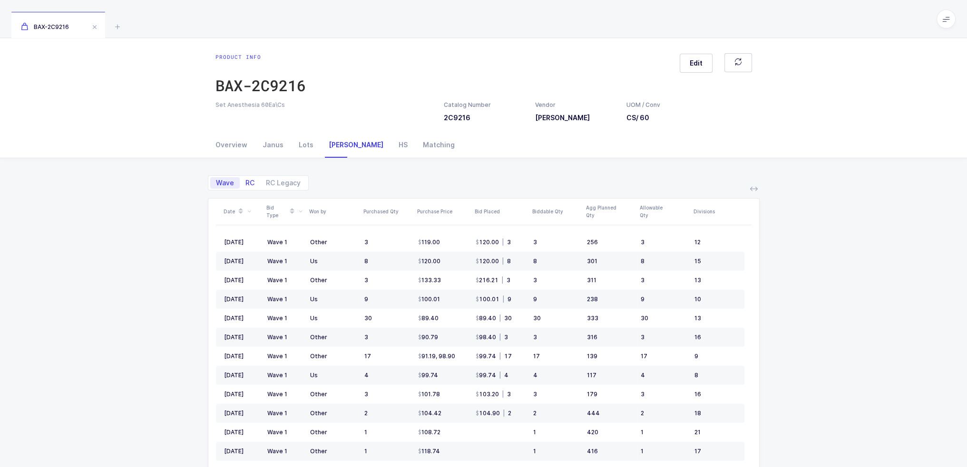
click at [246, 180] on span "RC" at bounding box center [249, 183] width 9 height 7
click at [246, 178] on input "RC" at bounding box center [243, 180] width 6 height 6
radio input "true"
radio input "false"
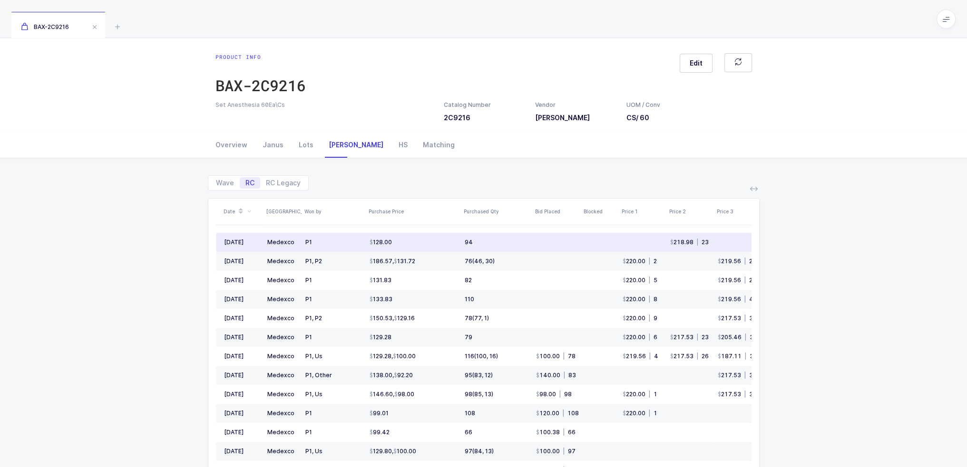
drag, startPoint x: 539, startPoint y: 242, endPoint x: 508, endPoint y: 243, distance: 30.4
click at [508, 243] on tr "[DATE] Medexco P1 128.00 94 218.98 | 23 194.58 | 43 184.82 | 58 151.54 | 67 141…" at bounding box center [628, 242] width 825 height 19
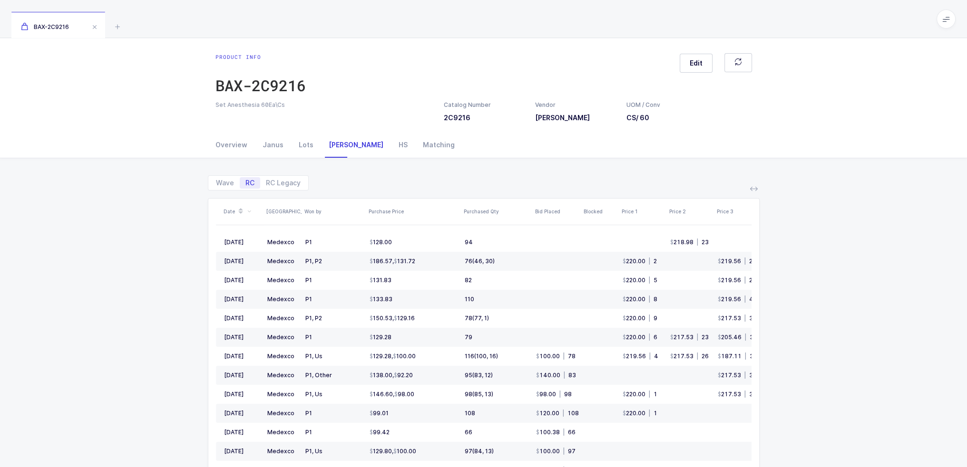
drag, startPoint x: 714, startPoint y: 242, endPoint x: 797, endPoint y: 241, distance: 82.7
click at [797, 241] on div "Wave RC RC Legacy Date ASV Won by Purchase Price Purchased Qty Bid Placed Block…" at bounding box center [484, 368] width 952 height 420
click at [756, 190] on icon at bounding box center [754, 189] width 8 height 8
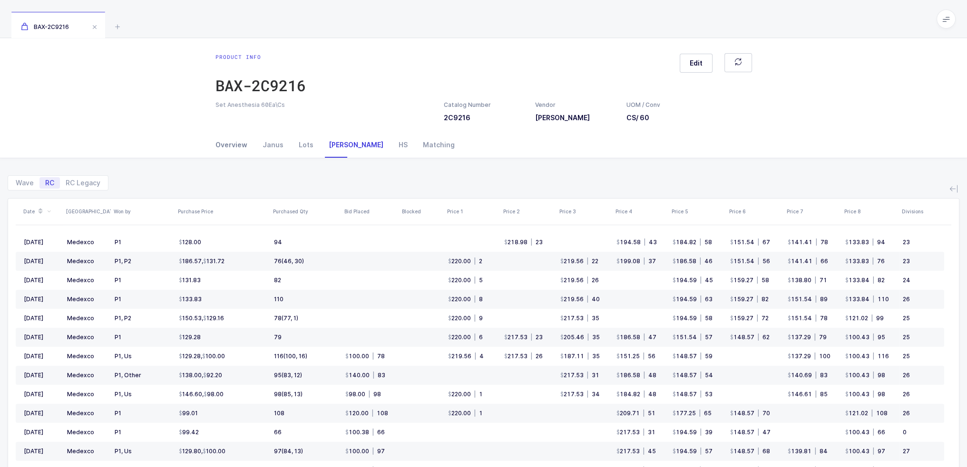
click at [236, 140] on div "Overview" at bounding box center [234, 145] width 39 height 26
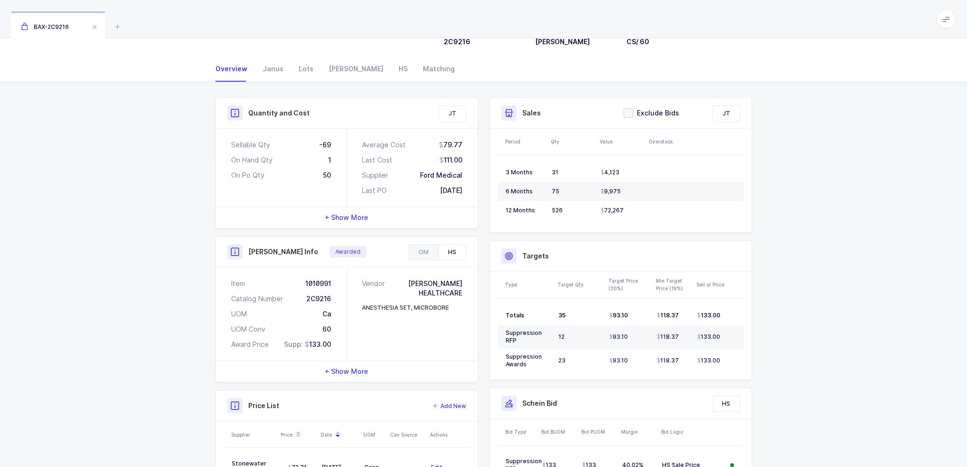
scroll to position [143, 0]
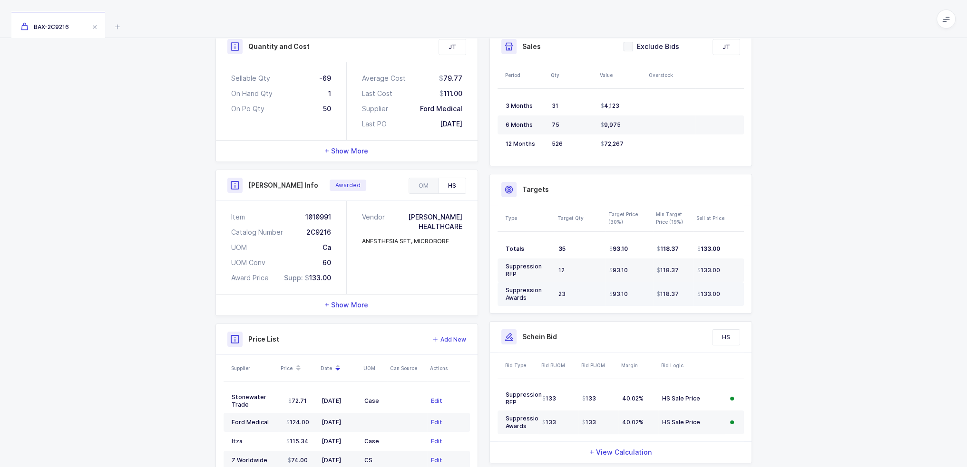
drag, startPoint x: 508, startPoint y: 248, endPoint x: 715, endPoint y: 296, distance: 212.0
click at [720, 297] on tbody "Totals 35 93.10 118.37 133.00 Suppression RFP 12 93.10 118.37 133.00 Suppressio…" at bounding box center [620, 273] width 246 height 67
click at [714, 296] on span "133.00" at bounding box center [708, 295] width 23 height 8
drag, startPoint x: 726, startPoint y: 292, endPoint x: 508, endPoint y: 252, distance: 221.9
click at [508, 252] on tbody "Totals 35 93.10 118.37 133.00 Suppression RFP 12 93.10 118.37 133.00 Suppressio…" at bounding box center [620, 273] width 246 height 67
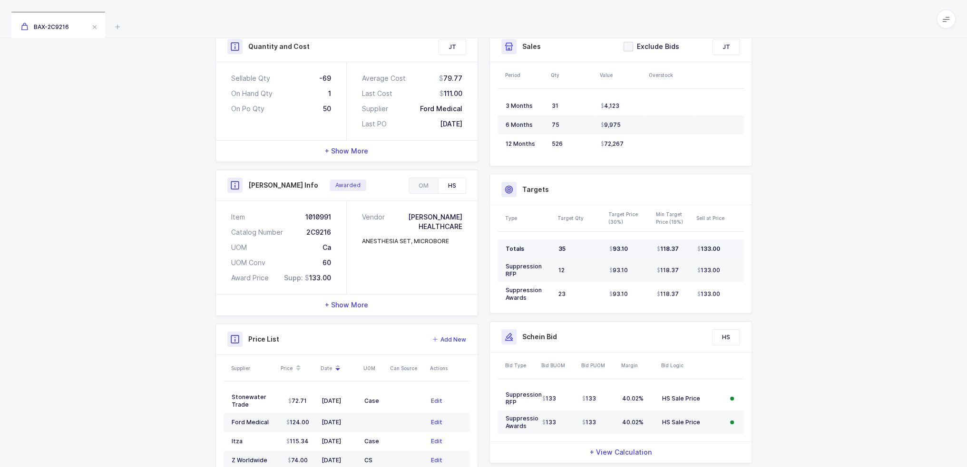
click at [508, 252] on div "Totals" at bounding box center [527, 249] width 45 height 8
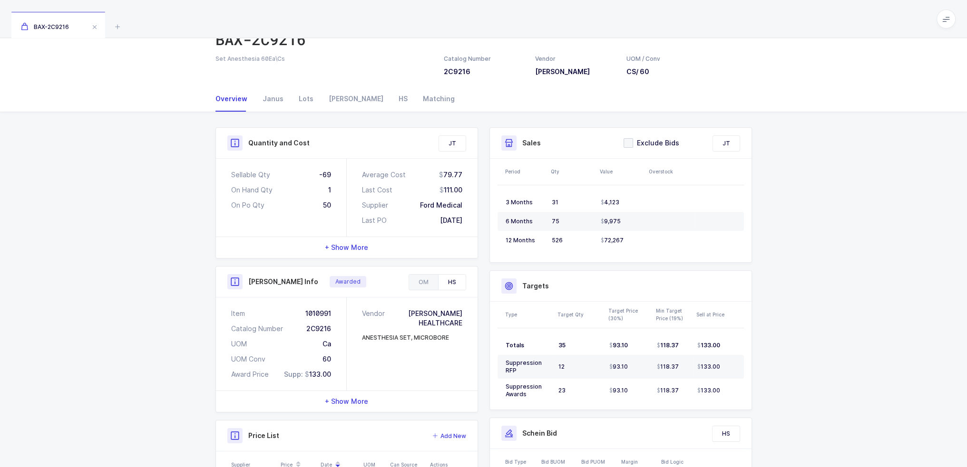
scroll to position [0, 0]
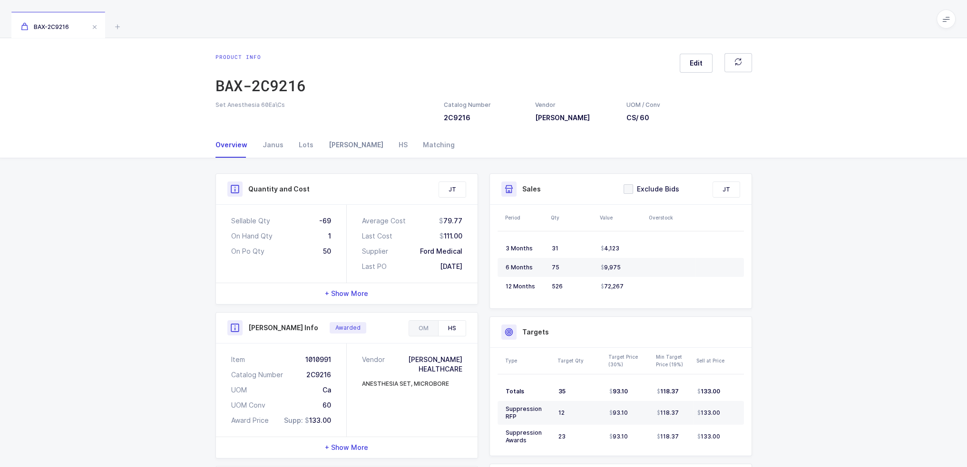
click at [336, 148] on div "[PERSON_NAME]" at bounding box center [356, 145] width 70 height 26
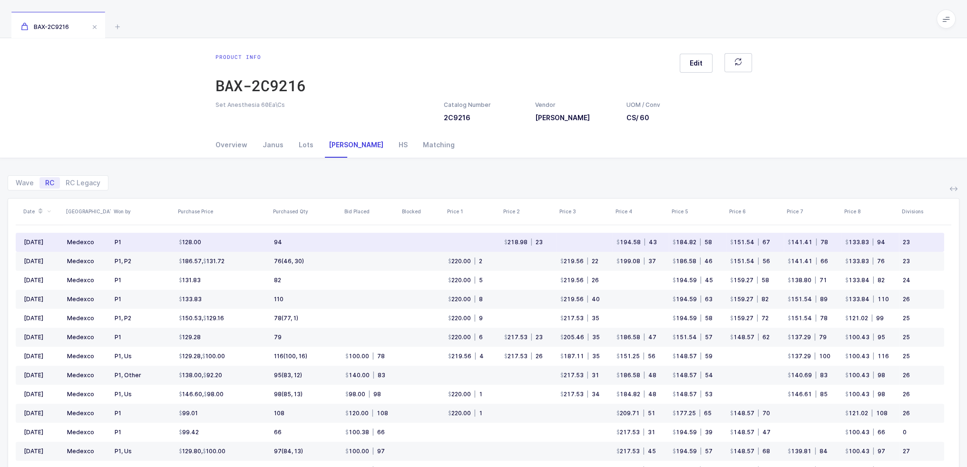
drag, startPoint x: 266, startPoint y: 238, endPoint x: 310, endPoint y: 241, distance: 43.8
click at [310, 241] on tr "[DATE] Medexco P1 128.00 94 218.98 | 23 194.58 | 43 184.82 | 58 151.54 | 67 141…" at bounding box center [480, 242] width 928 height 19
drag, startPoint x: 890, startPoint y: 242, endPoint x: 873, endPoint y: 243, distance: 17.7
click at [873, 243] on td "133.83 | 94" at bounding box center [870, 242] width 58 height 19
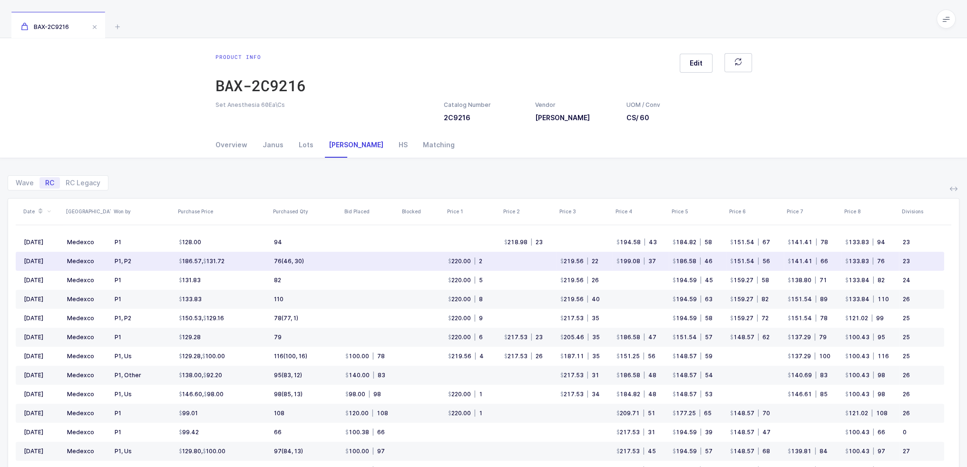
drag, startPoint x: 375, startPoint y: 266, endPoint x: 369, endPoint y: 266, distance: 6.2
click at [367, 266] on td at bounding box center [370, 261] width 58 height 19
drag, startPoint x: 886, startPoint y: 260, endPoint x: 714, endPoint y: 269, distance: 172.9
click at [883, 260] on td "133.83 | 76" at bounding box center [870, 261] width 58 height 19
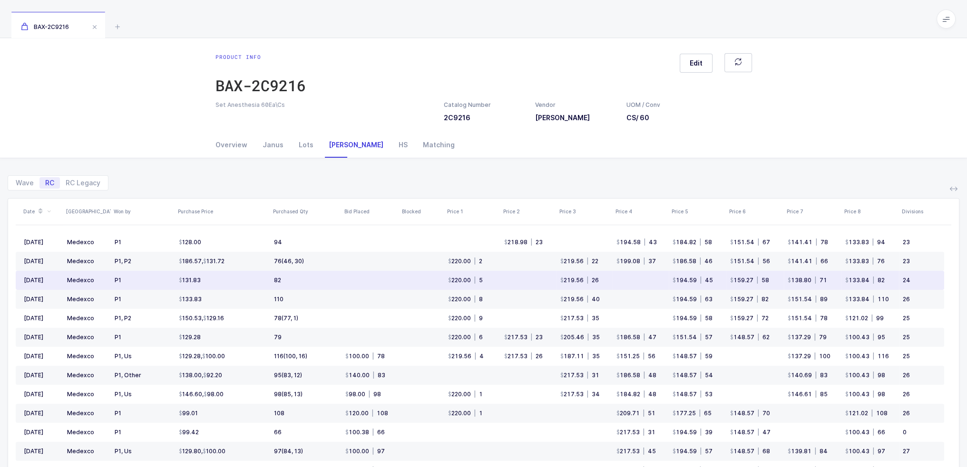
drag, startPoint x: 307, startPoint y: 277, endPoint x: 285, endPoint y: 277, distance: 21.4
click at [270, 277] on td "82" at bounding box center [305, 280] width 71 height 19
drag, startPoint x: 892, startPoint y: 280, endPoint x: 861, endPoint y: 279, distance: 30.9
click at [861, 279] on td "133.84 | 82" at bounding box center [870, 280] width 58 height 19
click at [876, 280] on span "|" at bounding box center [873, 280] width 8 height 7
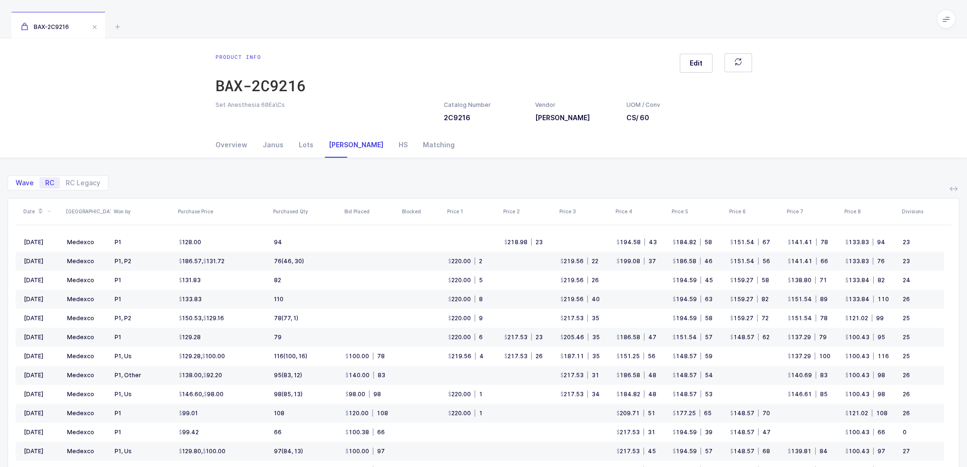
click at [34, 185] on span "Wave" at bounding box center [24, 182] width 29 height 11
click at [16, 184] on input "Wave" at bounding box center [13, 180] width 6 height 6
radio input "true"
radio input "false"
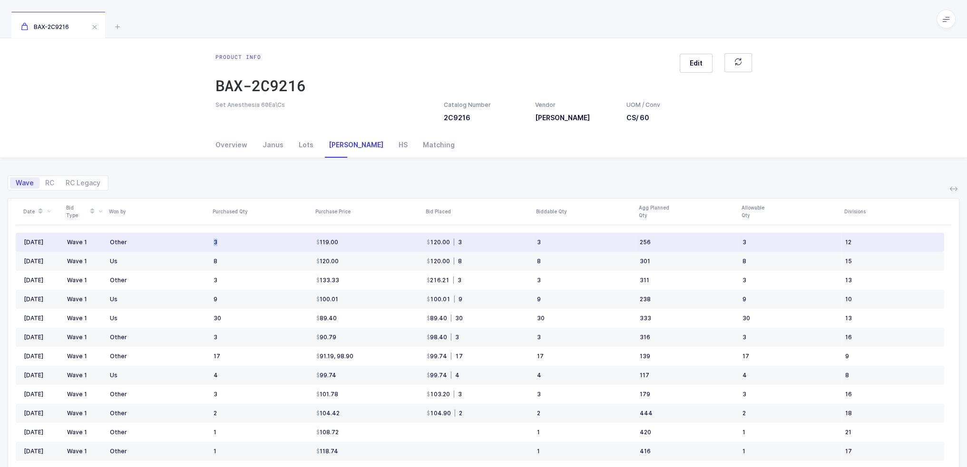
drag, startPoint x: 203, startPoint y: 235, endPoint x: 234, endPoint y: 239, distance: 31.1
click at [234, 239] on tr "[DATE] Wave 1 Other 3 119.00 120.00 | 3 3 256 3 12" at bounding box center [480, 242] width 928 height 19
drag, startPoint x: 537, startPoint y: 243, endPoint x: 569, endPoint y: 238, distance: 32.1
click at [569, 239] on div "3" at bounding box center [584, 243] width 95 height 8
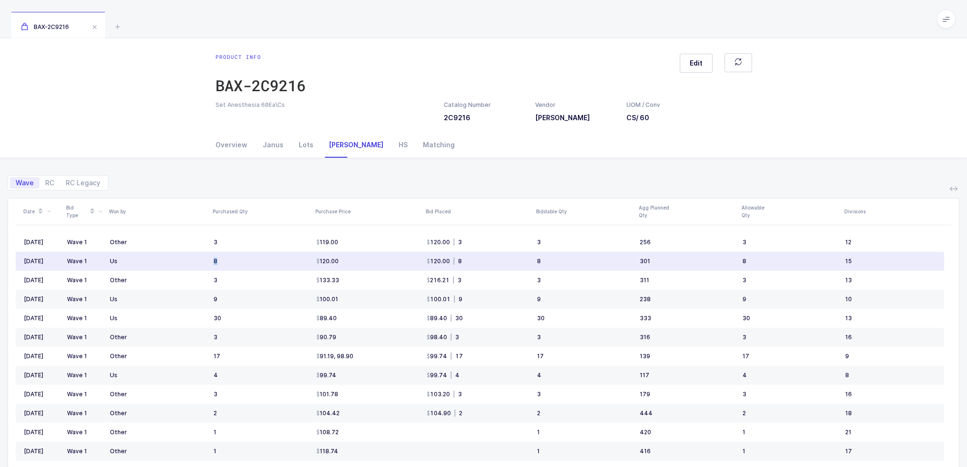
drag, startPoint x: 211, startPoint y: 262, endPoint x: 274, endPoint y: 257, distance: 62.9
click at [257, 257] on tr "[DATE] Wave 1 Us 8 120.00 120.00 | 8 8 301 8 15" at bounding box center [480, 261] width 928 height 19
drag, startPoint x: 518, startPoint y: 256, endPoint x: 536, endPoint y: 256, distance: 18.1
click at [536, 256] on tr "[DATE] Wave 1 Us 8 120.00 120.00 | 8 8 301 8 15" at bounding box center [480, 261] width 928 height 19
drag, startPoint x: 175, startPoint y: 270, endPoint x: 534, endPoint y: 260, distance: 359.6
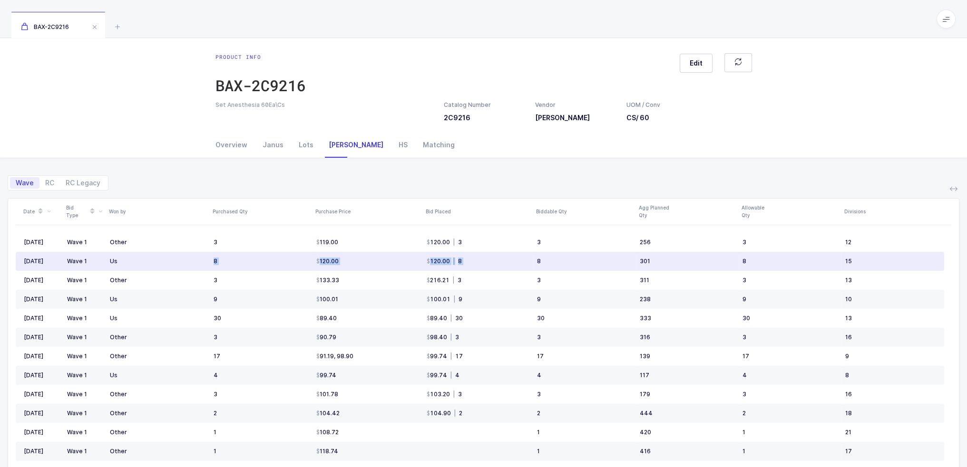
click at [534, 260] on tr "[DATE] Wave 1 Us 8 120.00 120.00 | 8 8 301 8 15" at bounding box center [480, 261] width 928 height 19
click at [534, 260] on td "8" at bounding box center [584, 261] width 103 height 19
drag, startPoint x: 57, startPoint y: 262, endPoint x: 160, endPoint y: 262, distance: 103.2
click at [160, 262] on div "Date Bid Type Won by Purchased Qty Purchase Price Bid Placed Biddable Qty Agg P…" at bounding box center [483, 378] width 935 height 358
click at [160, 262] on td "Us" at bounding box center [158, 261] width 104 height 19
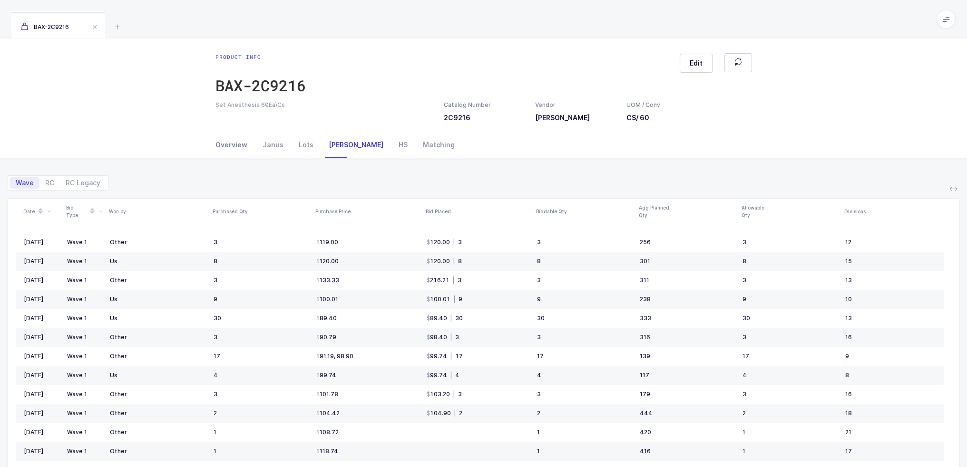
click at [239, 149] on div "Overview" at bounding box center [234, 145] width 39 height 26
